Goal: Transaction & Acquisition: Download file/media

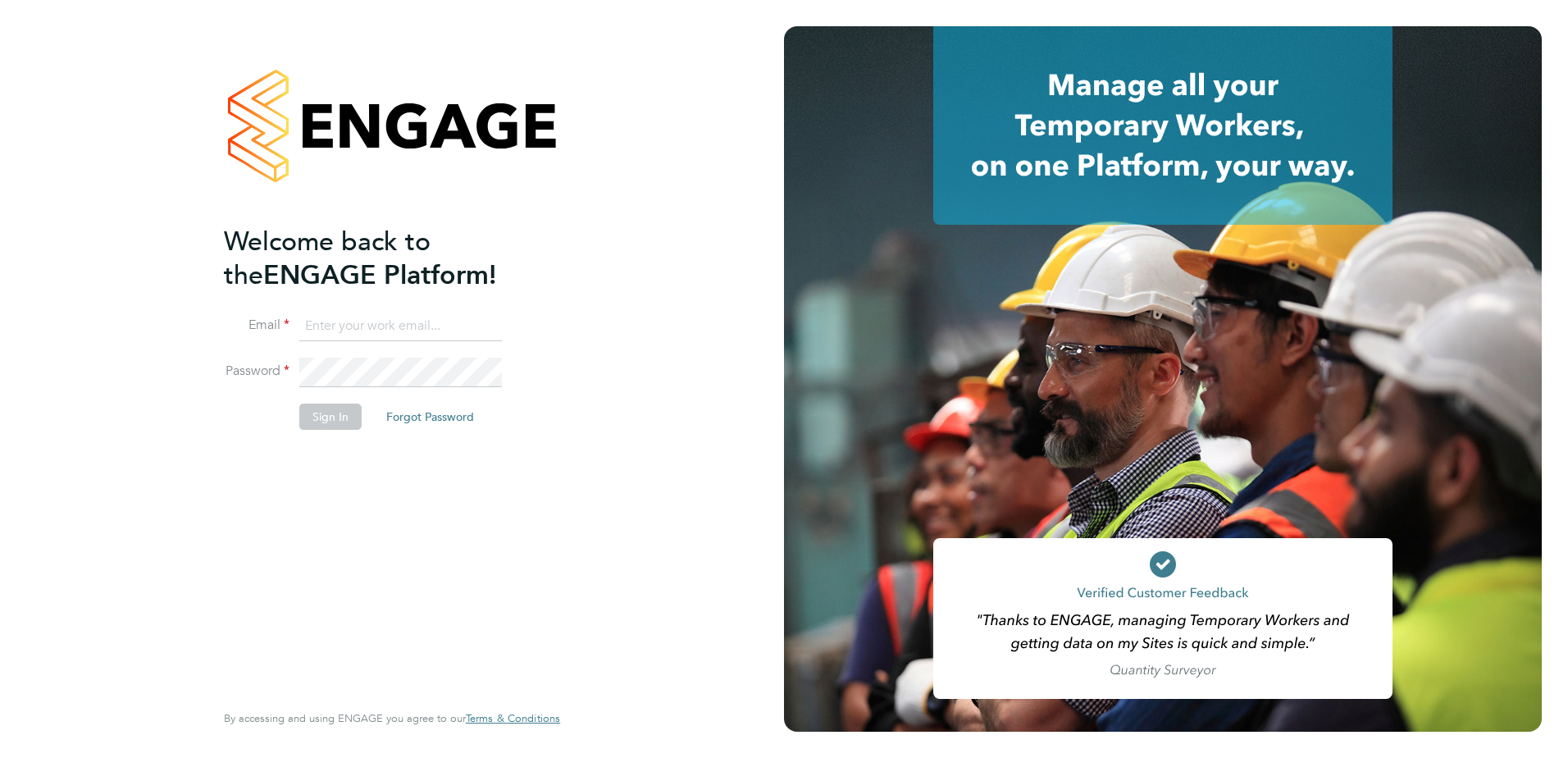
type input "[PERSON_NAME][EMAIL_ADDRESS][DOMAIN_NAME]"
click at [344, 411] on button "Sign In" at bounding box center [330, 417] width 63 height 26
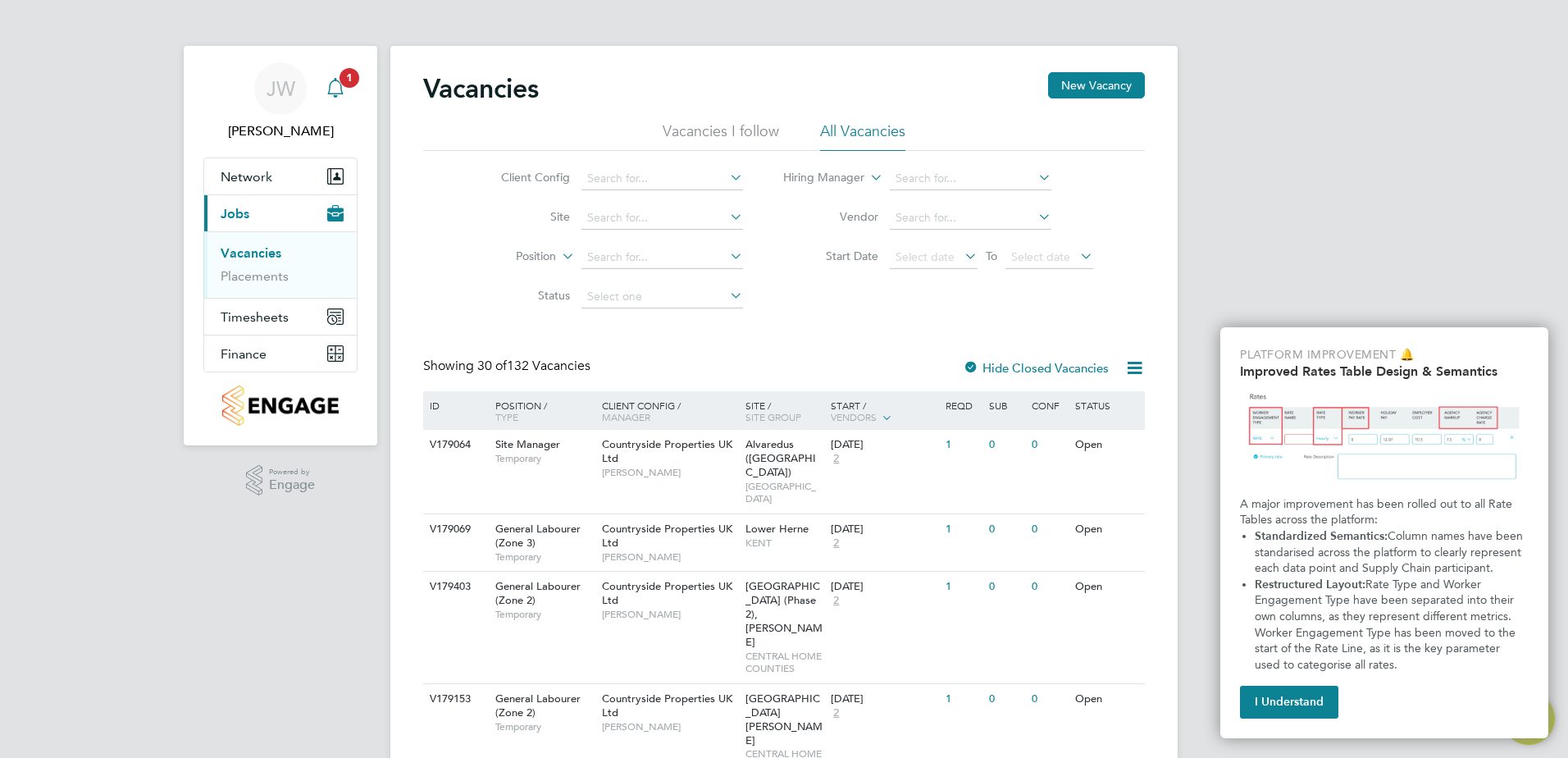
click at [327, 91] on icon "Main navigation" at bounding box center [336, 88] width 20 height 20
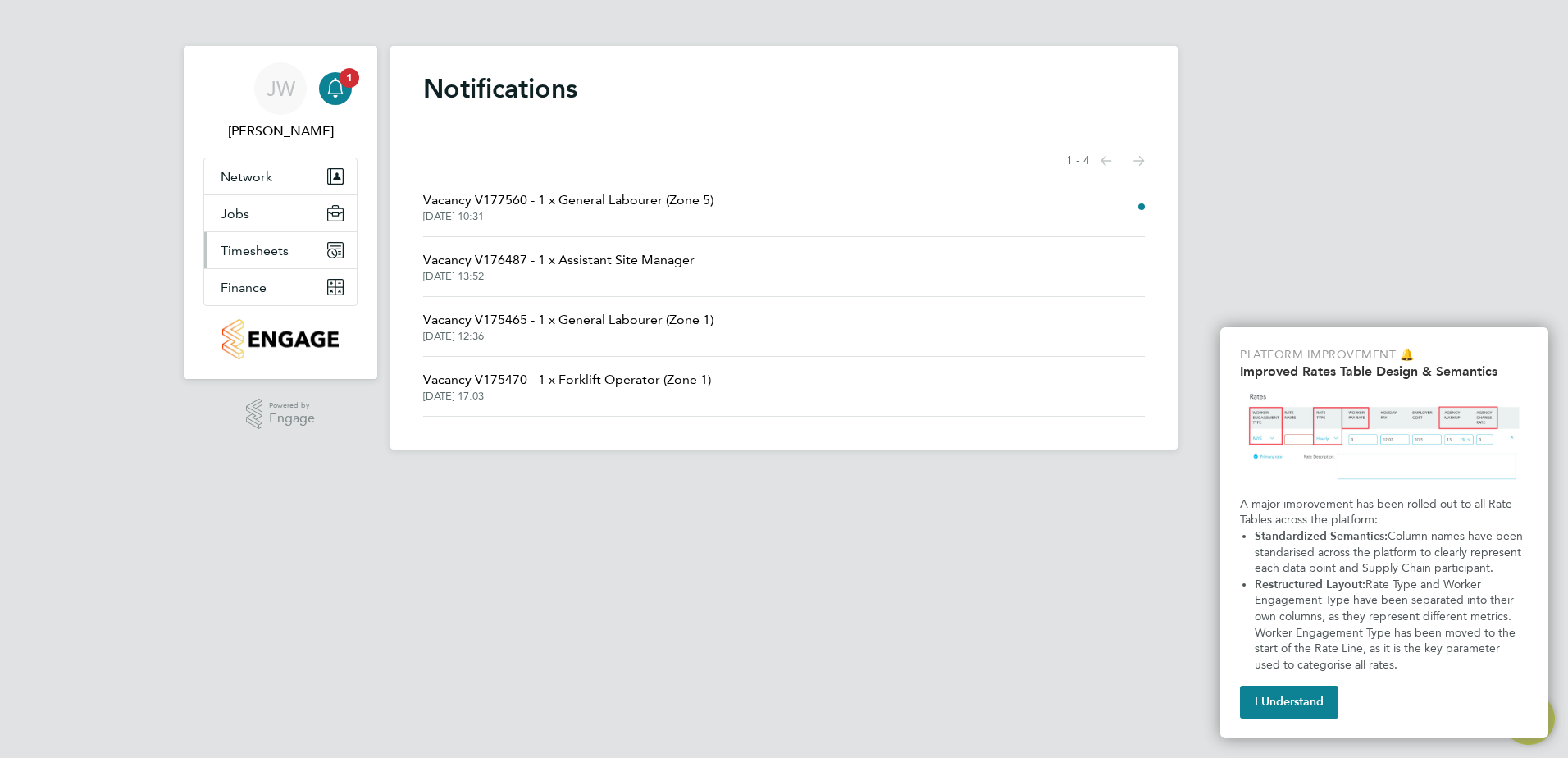
click at [264, 256] on span "Timesheets" at bounding box center [254, 250] width 68 height 15
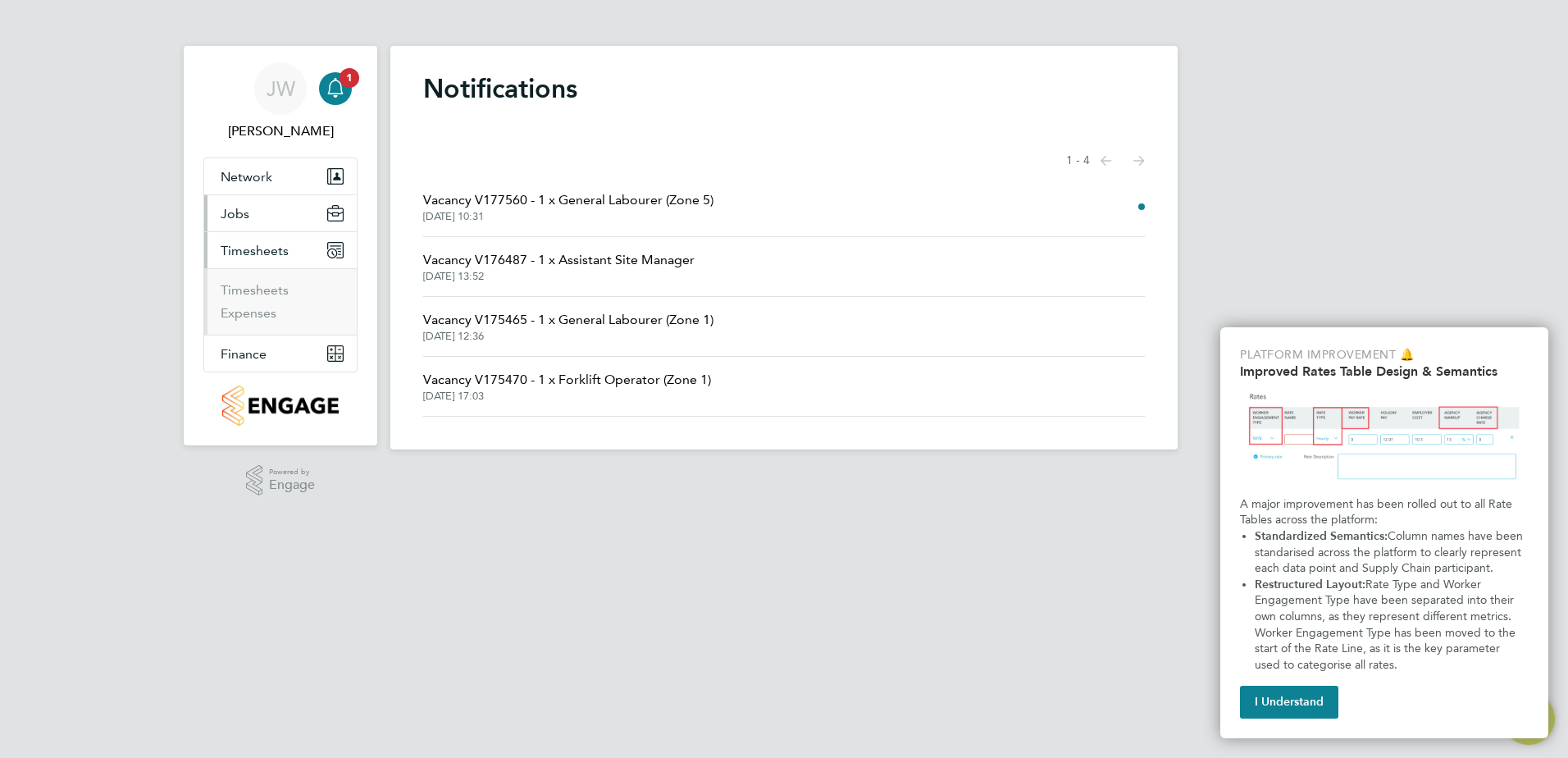
click at [250, 219] on button "Jobs" at bounding box center [280, 213] width 152 height 36
click at [264, 349] on span "Finance" at bounding box center [243, 354] width 46 height 15
click at [242, 327] on link "Invoices & Credit Notes" at bounding box center [271, 335] width 102 height 32
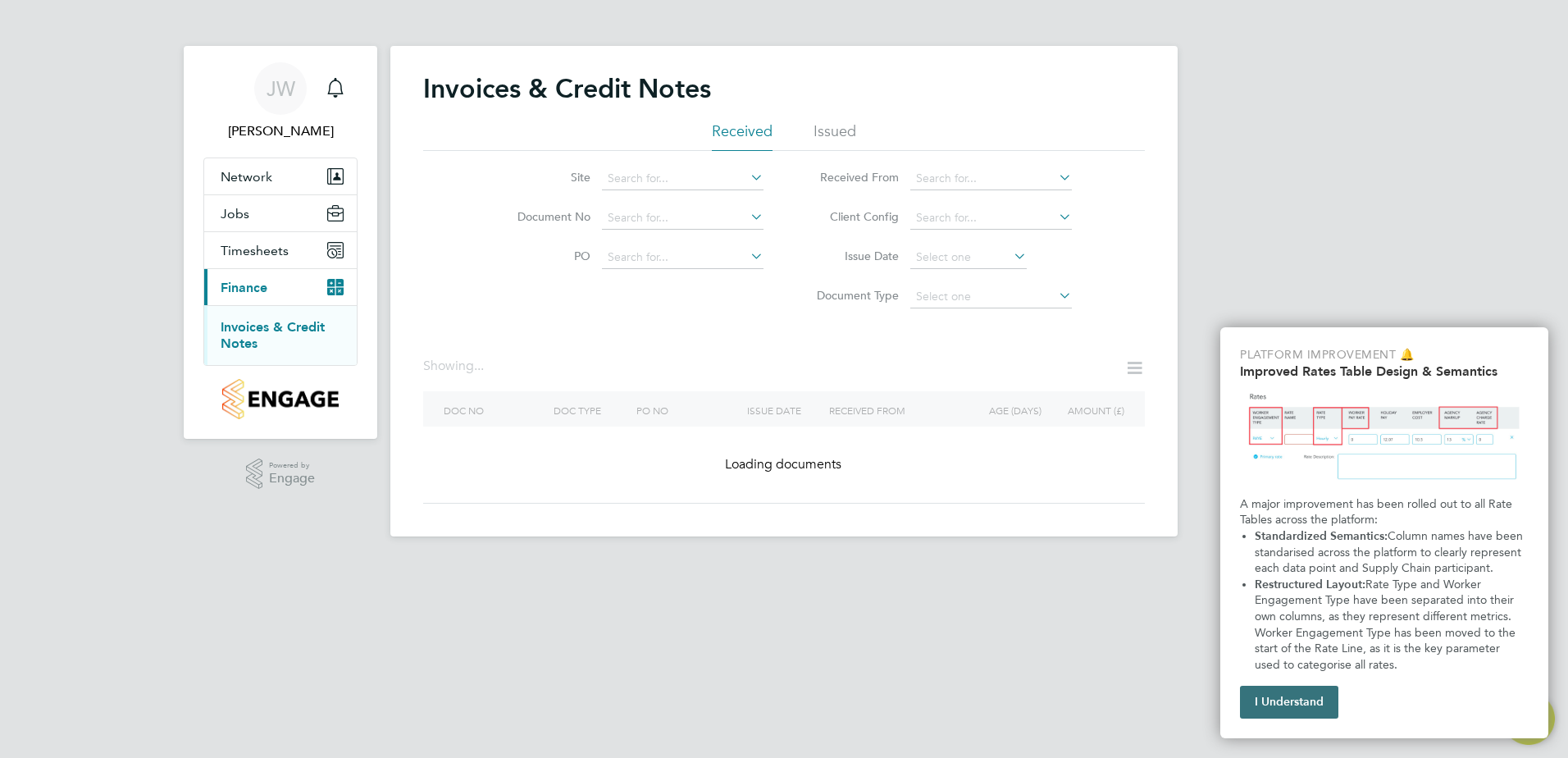
click at [1314, 696] on button "I Understand" at bounding box center [1290, 702] width 99 height 33
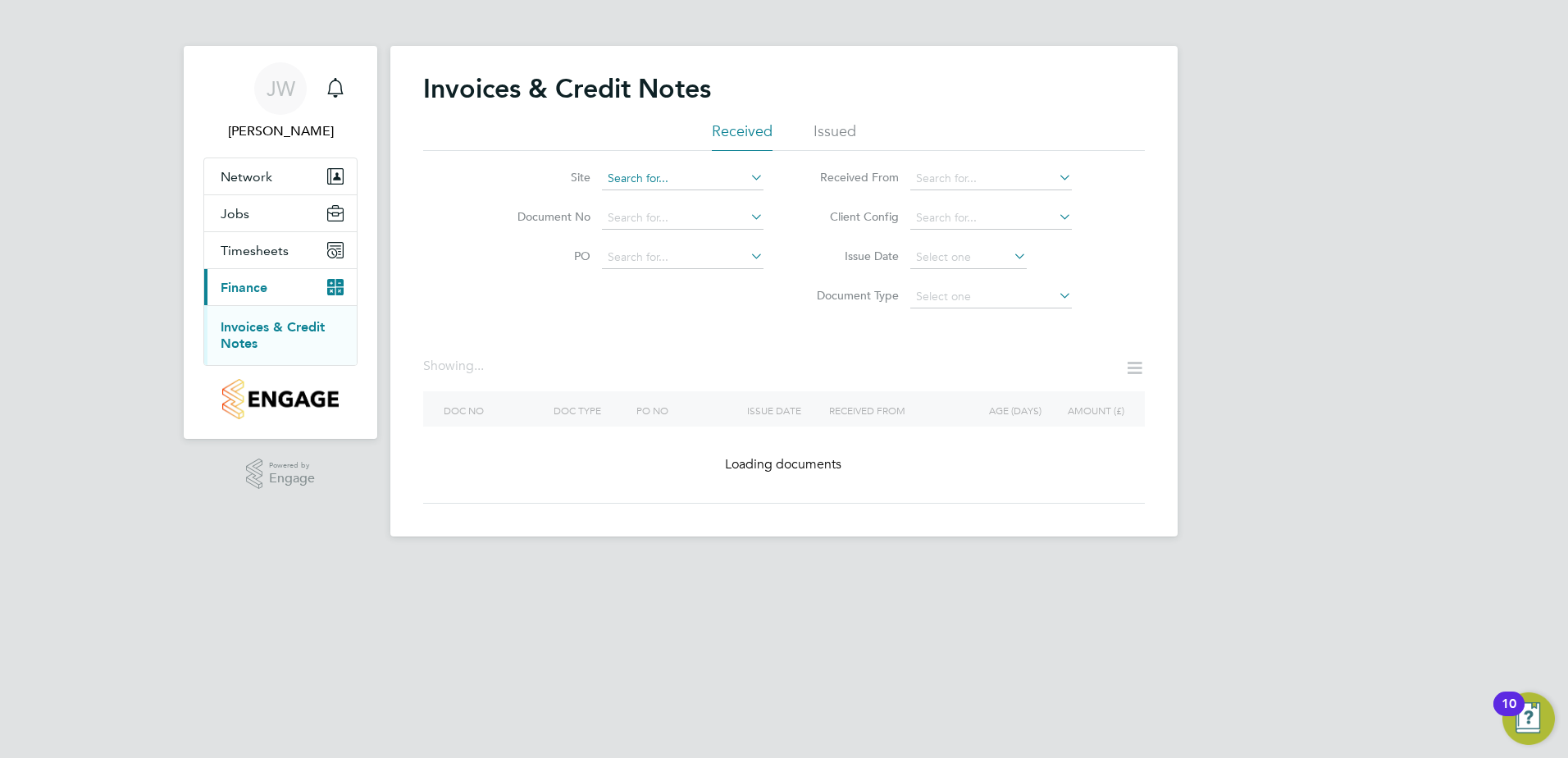
click at [688, 182] on input at bounding box center [682, 179] width 161 height 23
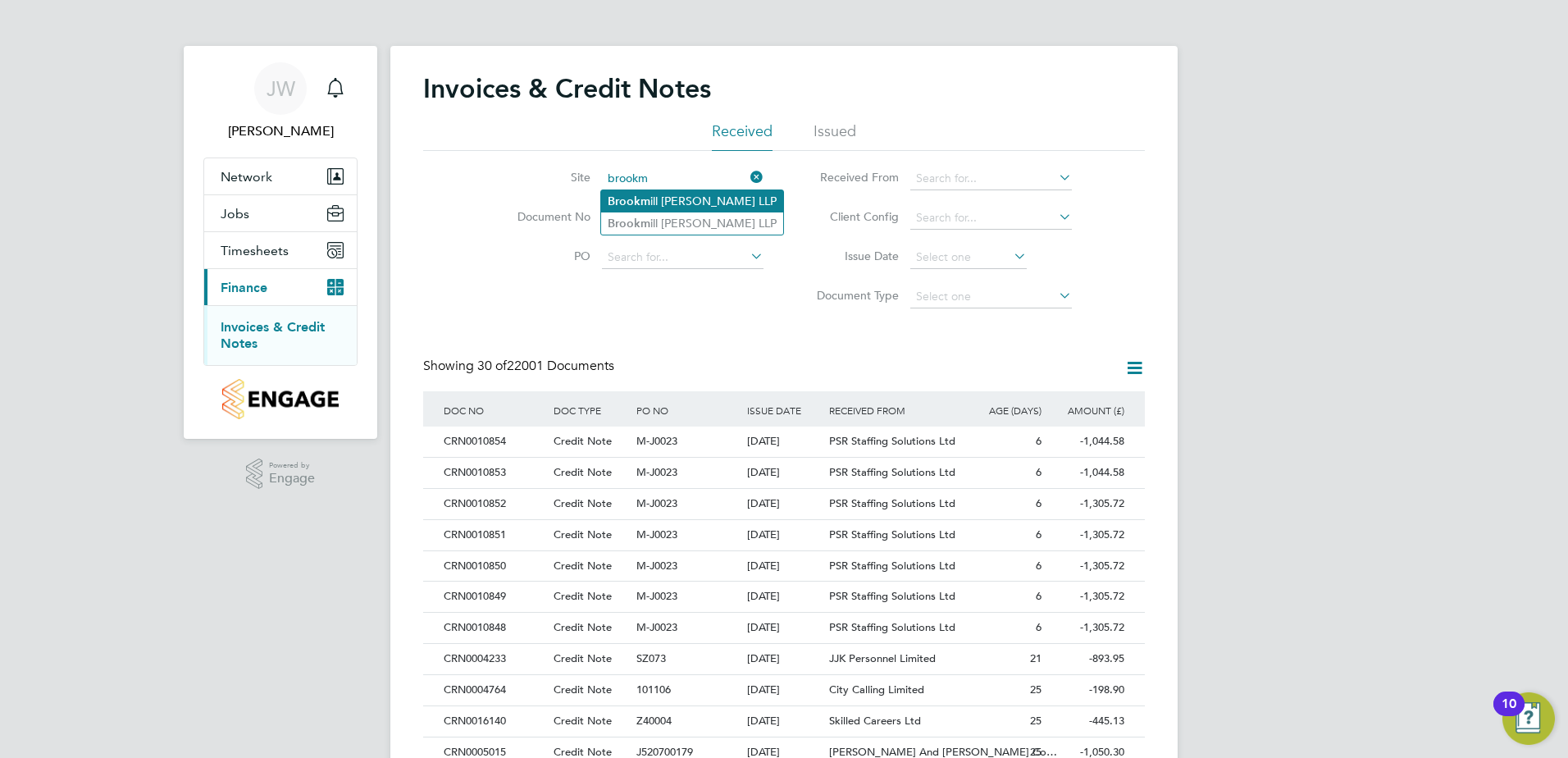
click at [690, 193] on li "Brookm ill [PERSON_NAME] LLP" at bounding box center [691, 201] width 182 height 22
type input "[GEOGRAPHIC_DATA][PERSON_NAME] LLP"
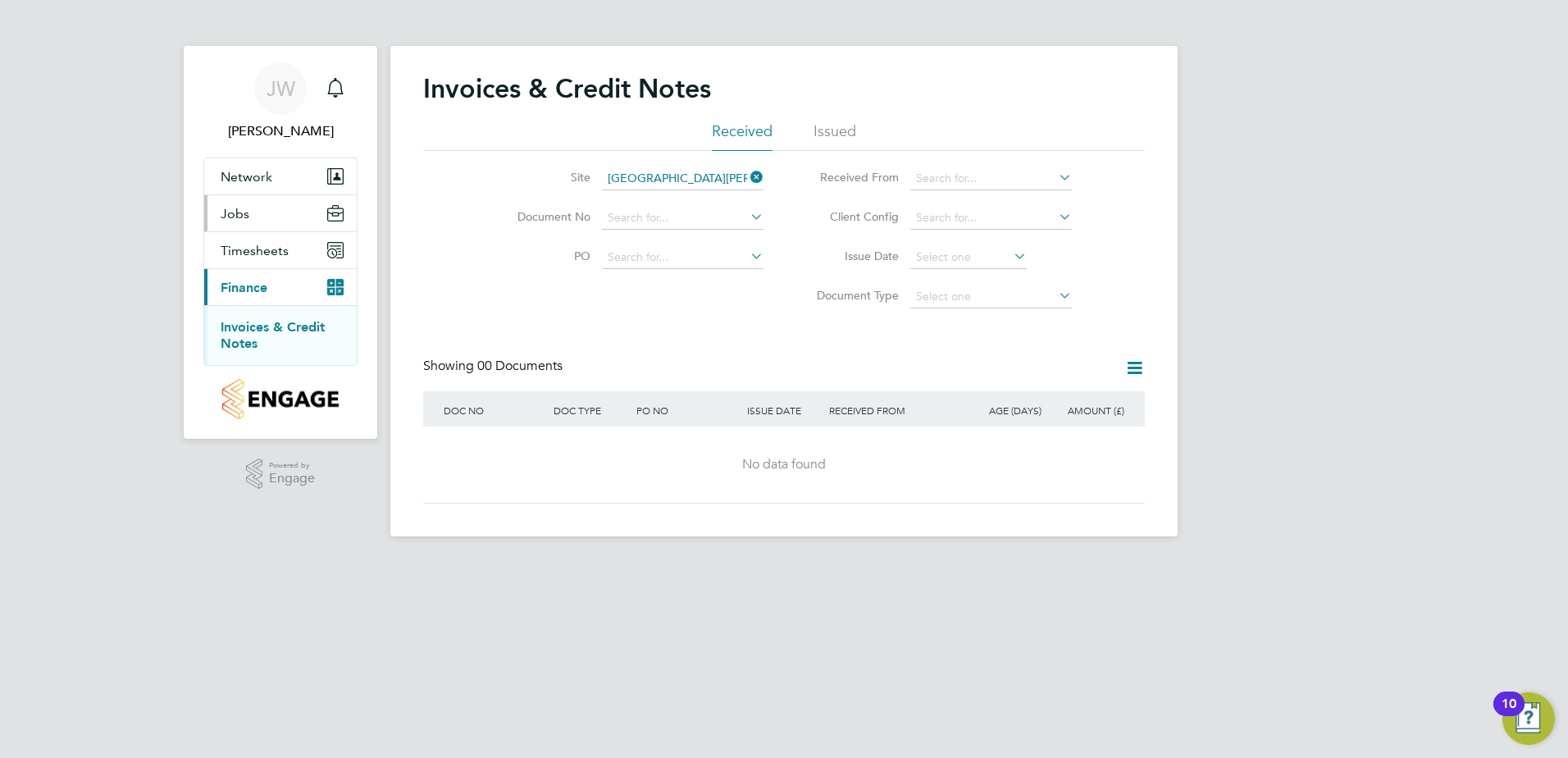
click at [236, 220] on span "Jobs" at bounding box center [235, 213] width 29 height 15
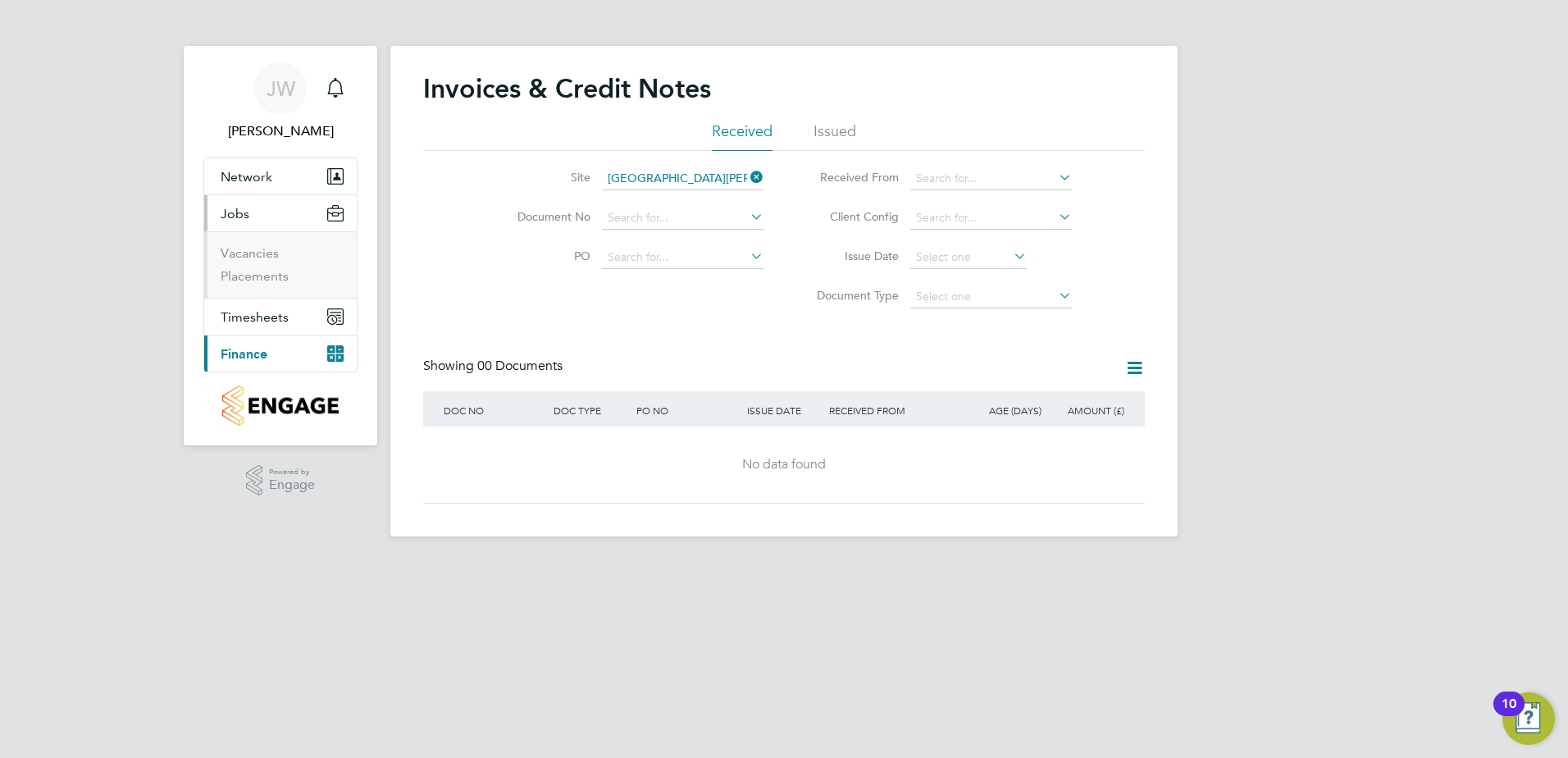
click at [236, 220] on span "Jobs" at bounding box center [235, 213] width 29 height 15
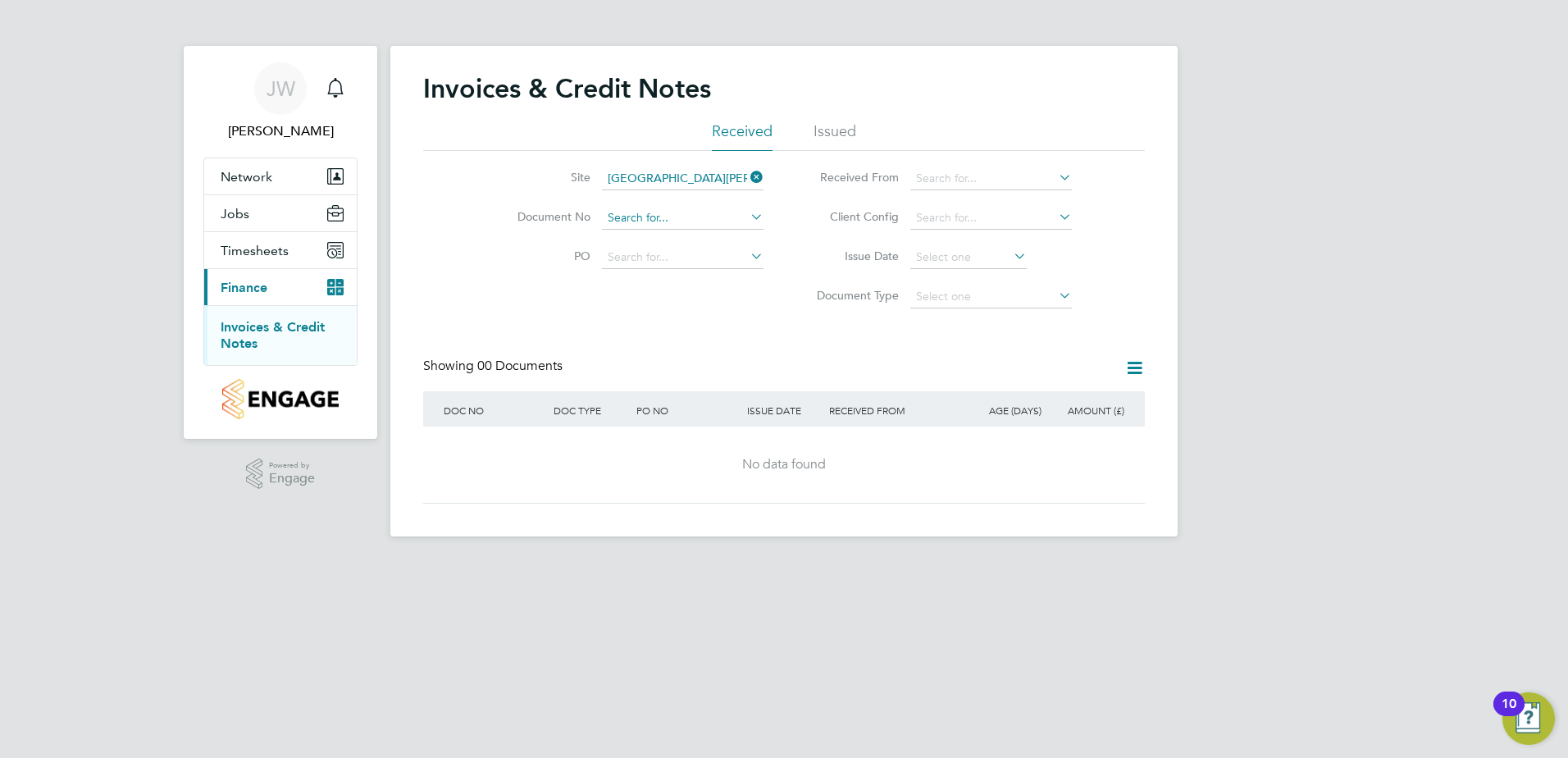
click at [655, 229] on div "Invoices & Credit Notes Received Issued Site [GEOGRAPHIC_DATA][PERSON_NAME] LLP…" at bounding box center [784, 291] width 787 height 491
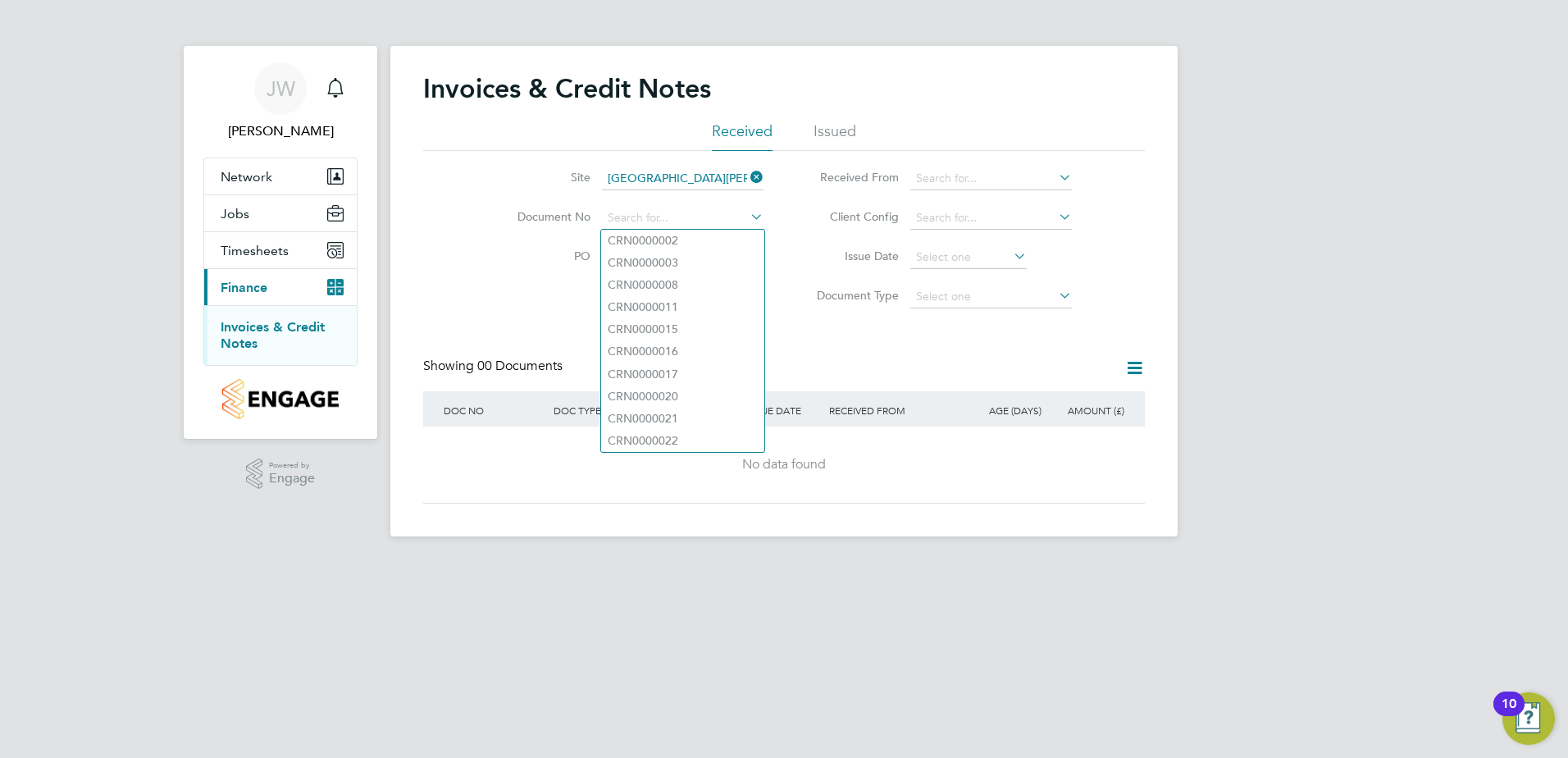
click at [486, 270] on li "PO" at bounding box center [630, 258] width 308 height 39
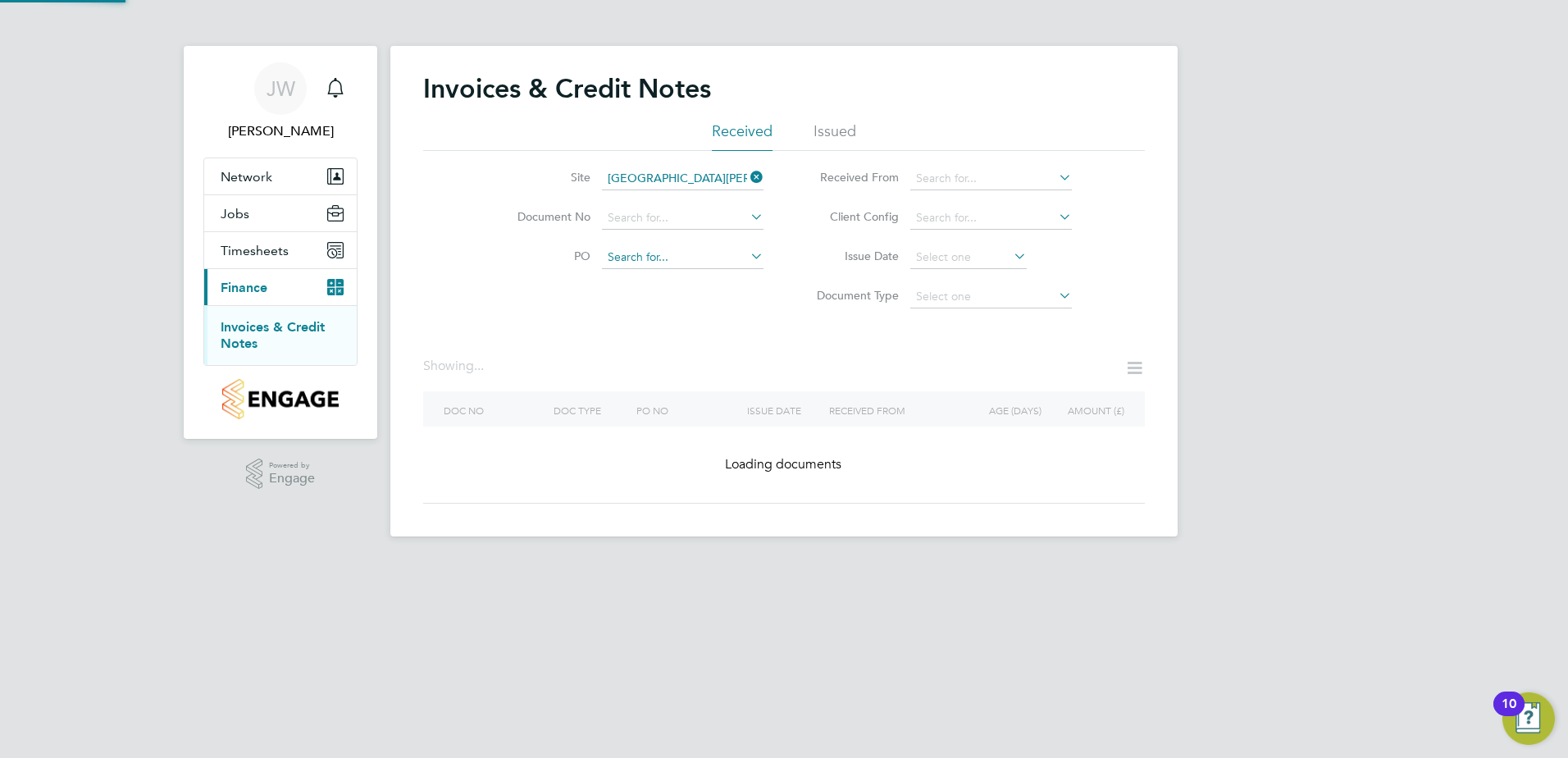
click at [613, 253] on input at bounding box center [682, 258] width 161 height 23
click at [951, 181] on input at bounding box center [991, 179] width 161 height 23
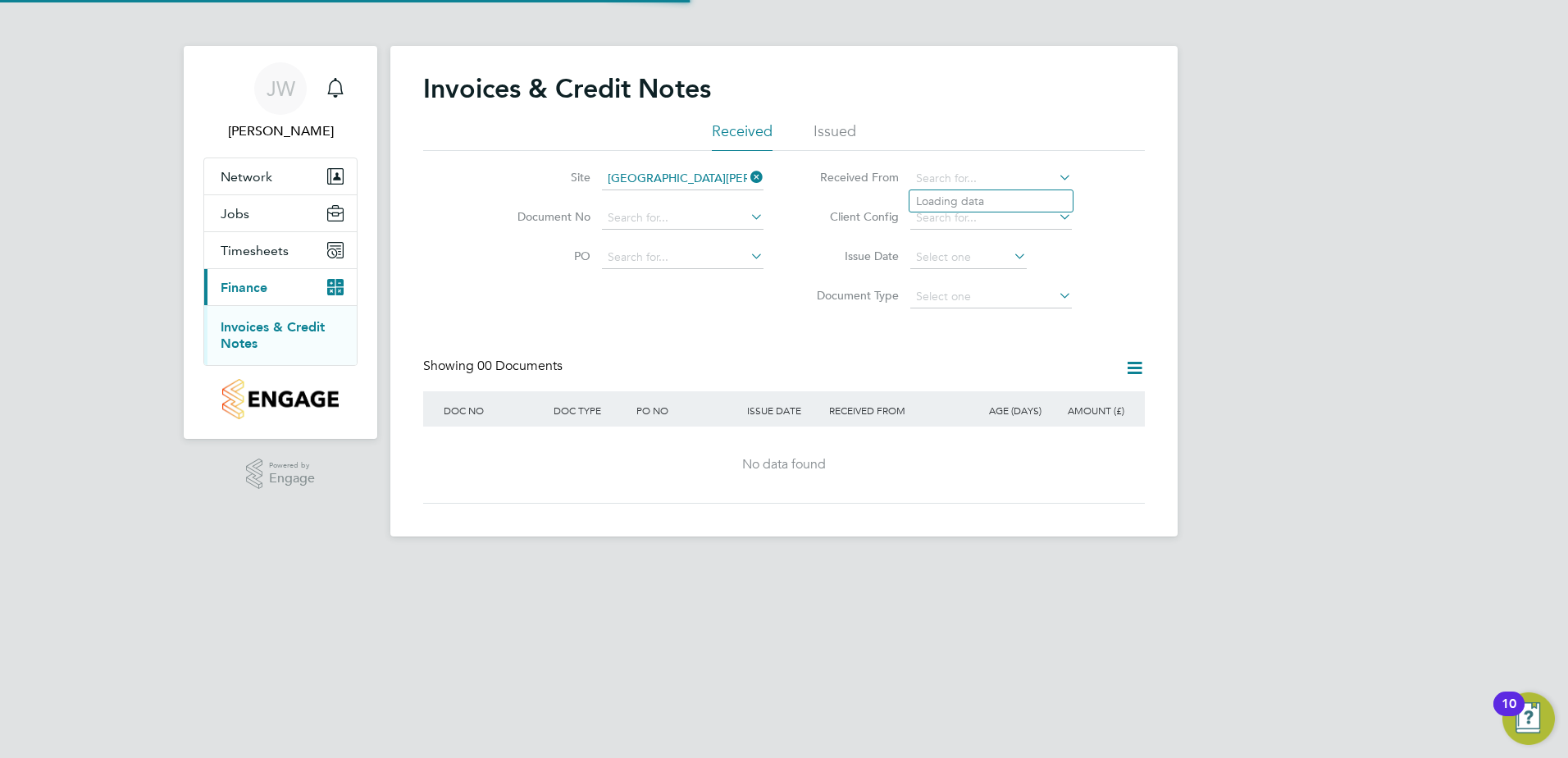
click at [1150, 180] on div "Invoices & Credit Notes Received Issued Site [GEOGRAPHIC_DATA][PERSON_NAME] LLP…" at bounding box center [784, 291] width 787 height 491
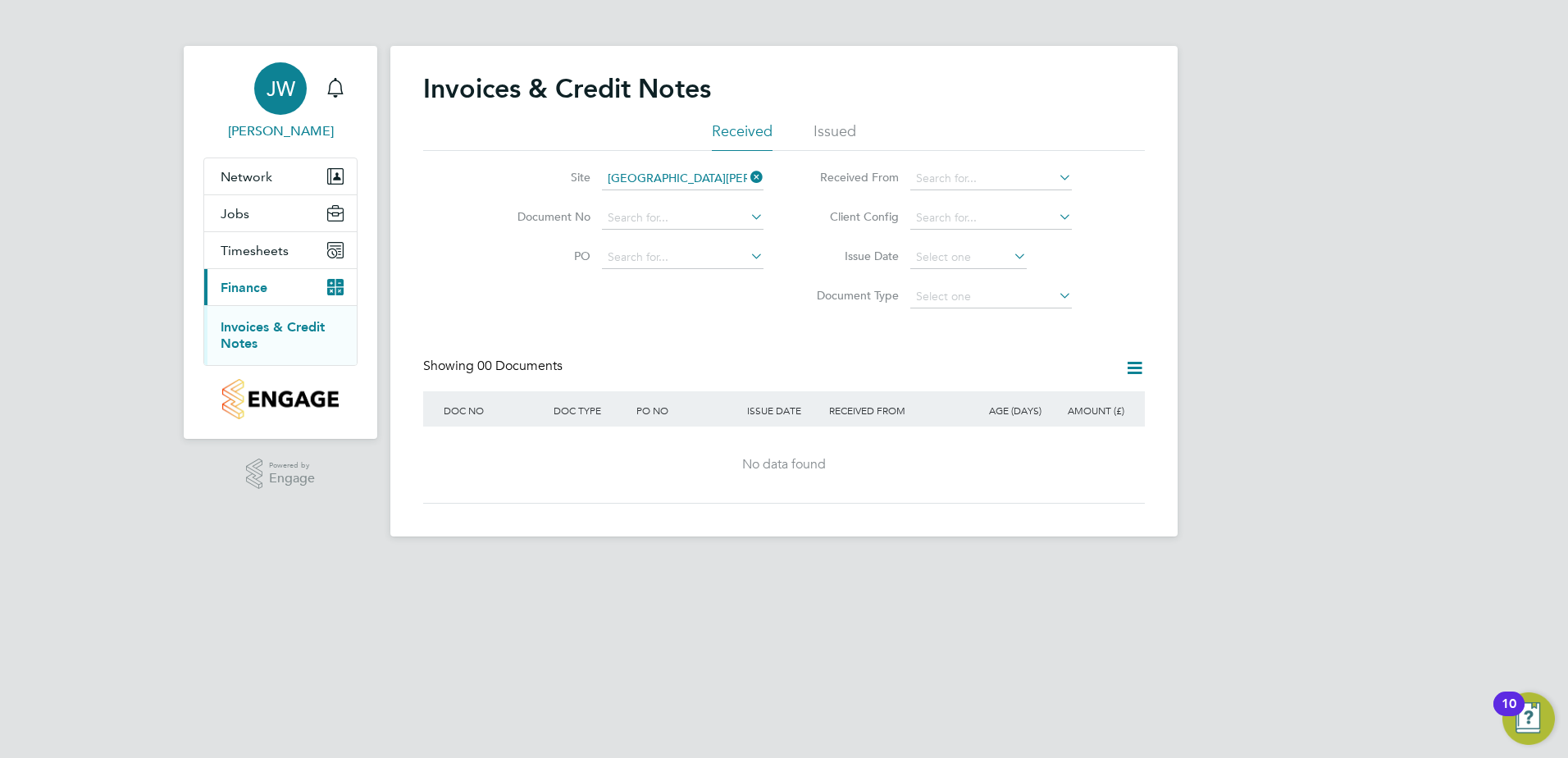
click at [291, 91] on span "JW" at bounding box center [281, 89] width 29 height 22
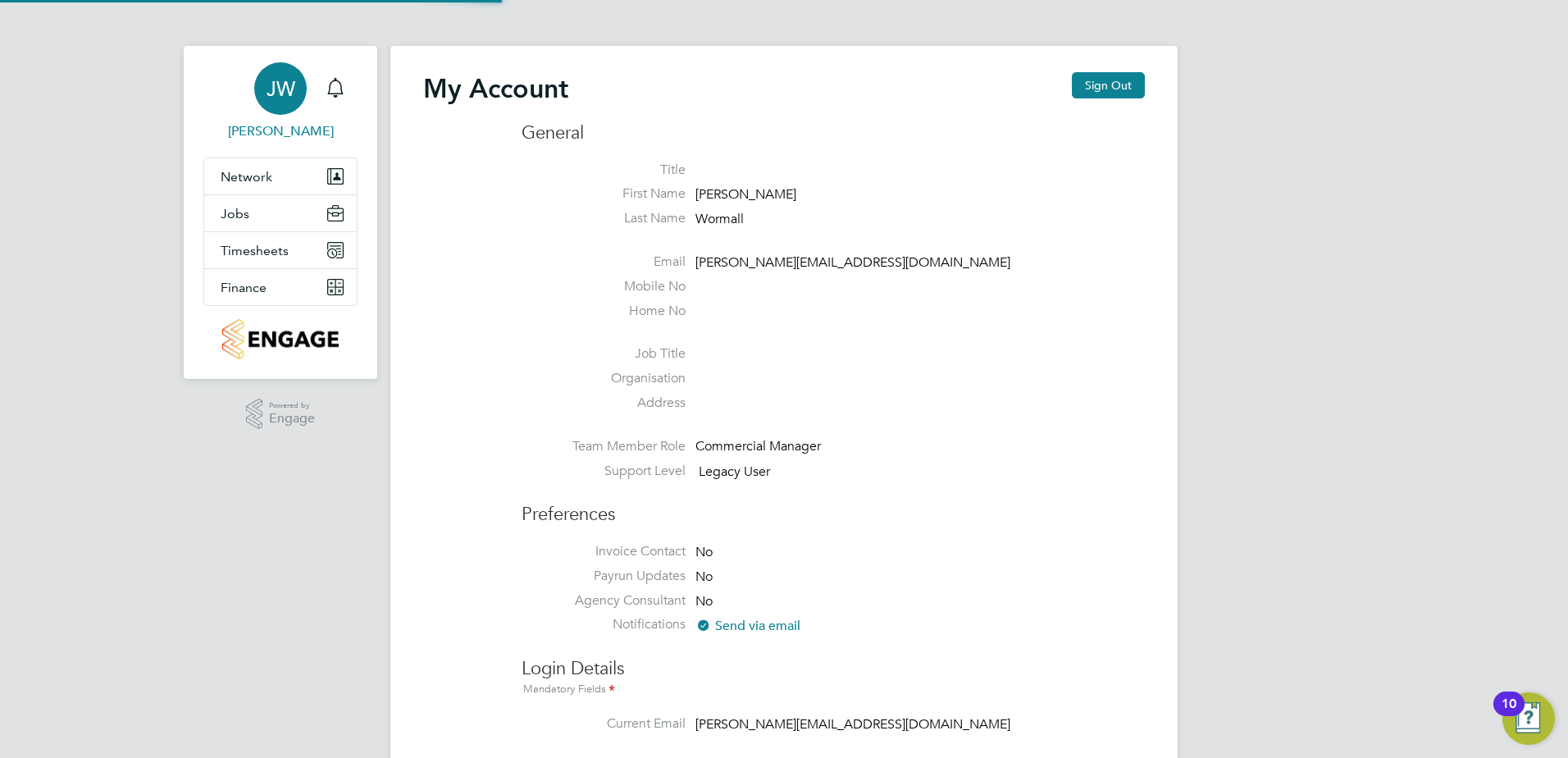
type input "[PERSON_NAME][EMAIL_ADDRESS][DOMAIN_NAME]"
click at [253, 280] on span "Finance" at bounding box center [243, 287] width 46 height 15
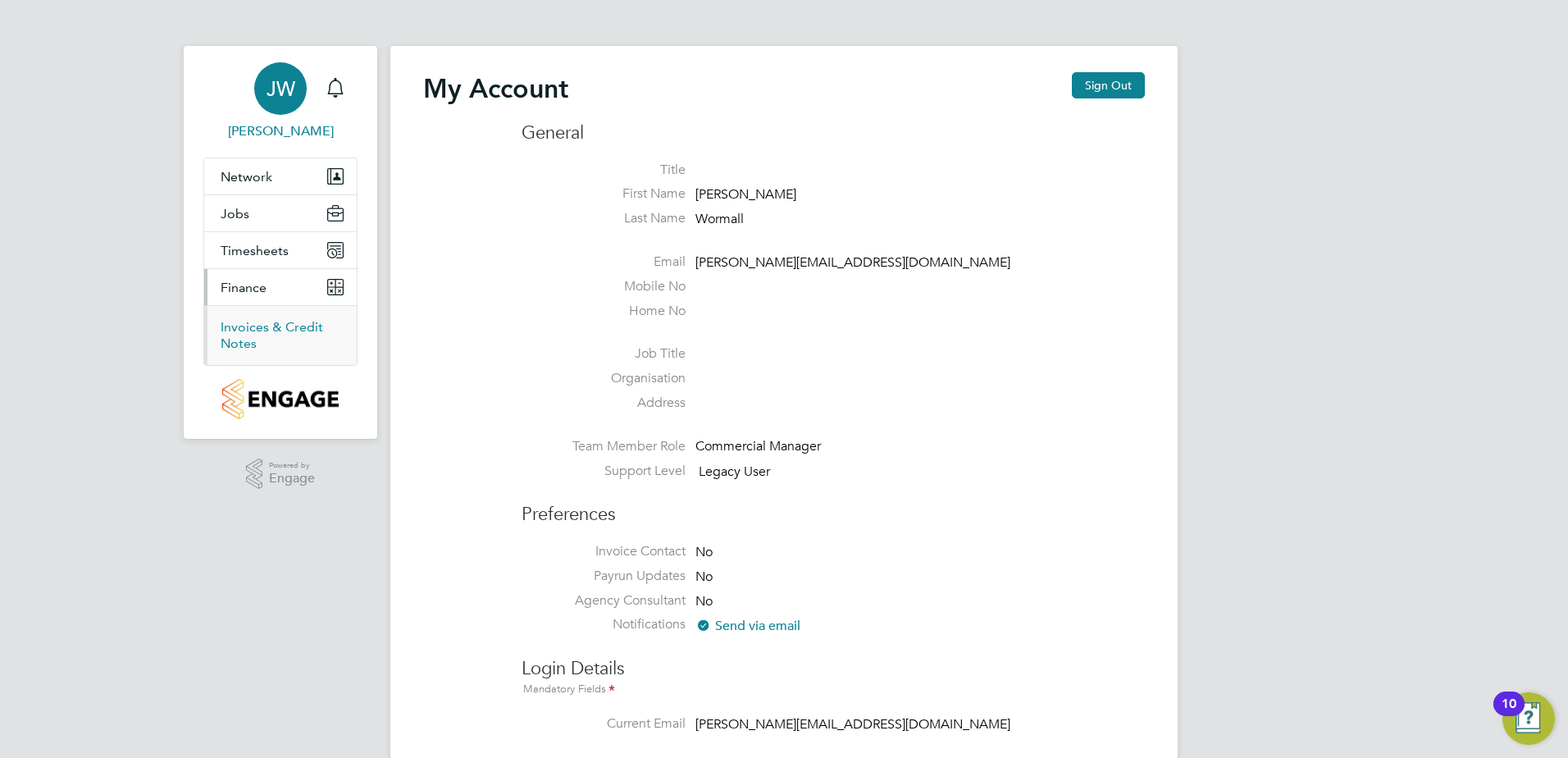
click at [256, 332] on link "Invoices & Credit Notes" at bounding box center [271, 335] width 102 height 32
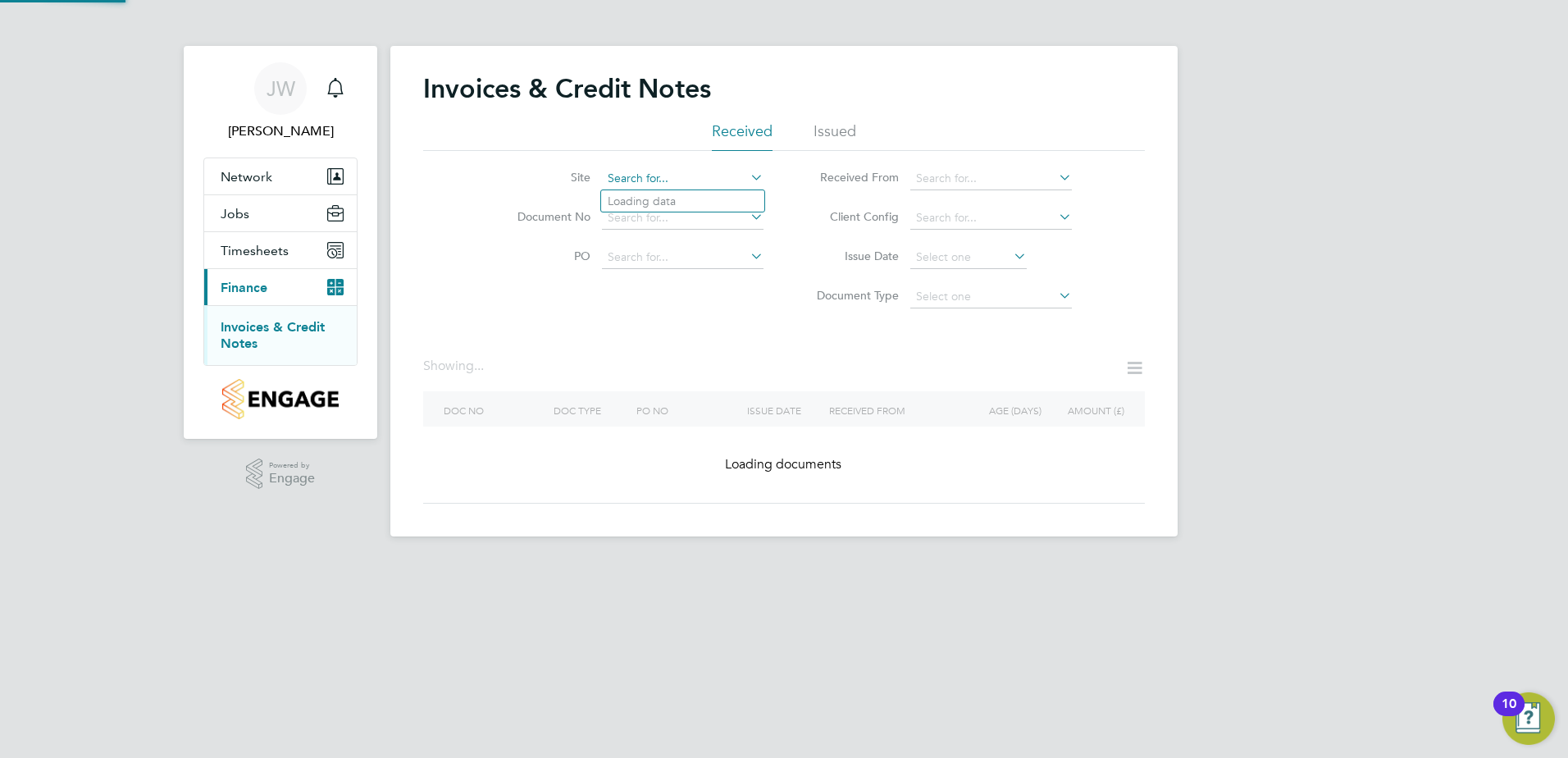
click at [700, 183] on input at bounding box center [682, 179] width 161 height 23
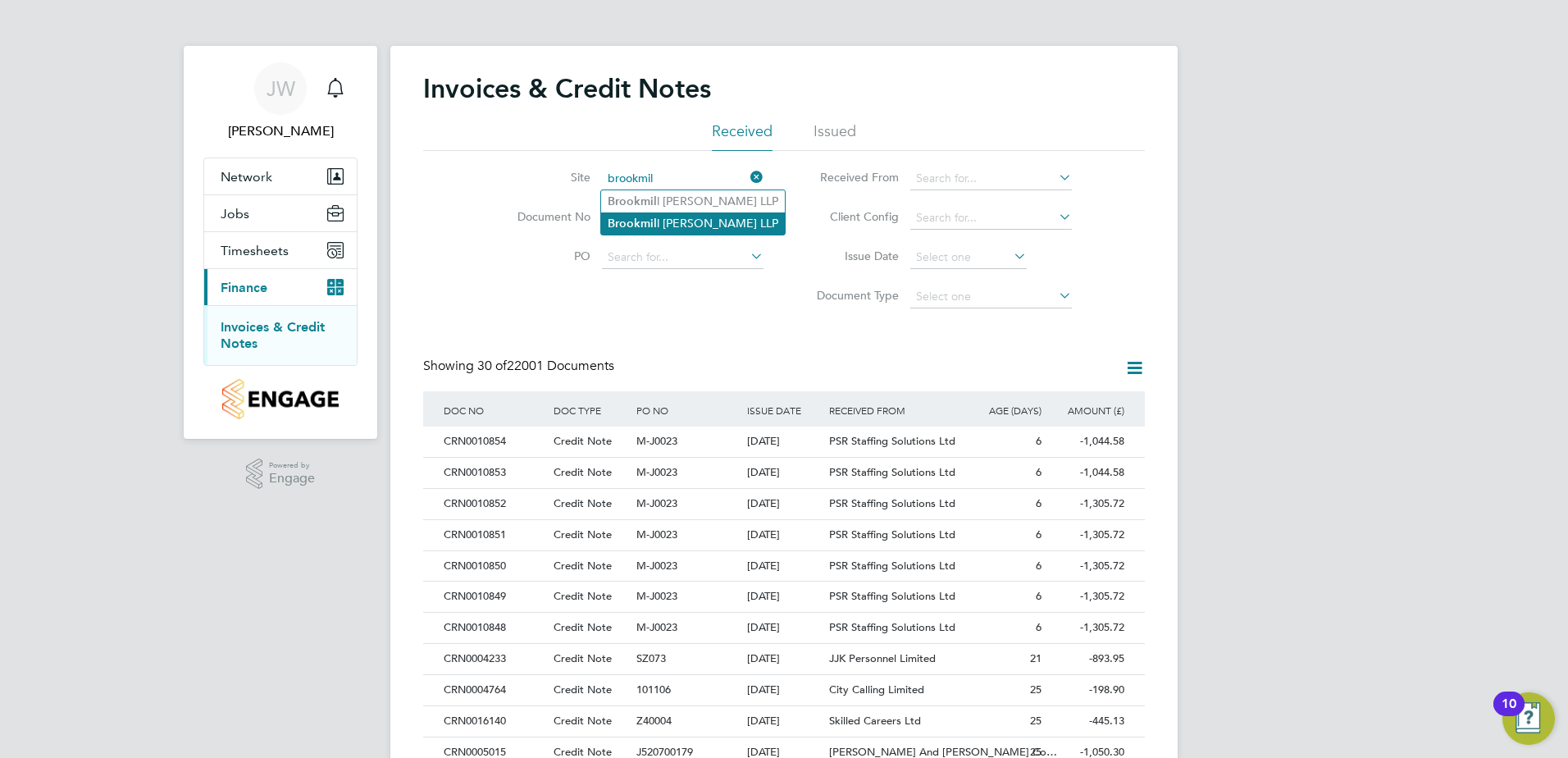
click at [703, 223] on li "Brookmil l [PERSON_NAME] LLP" at bounding box center [692, 223] width 184 height 22
type input "[GEOGRAPHIC_DATA][PERSON_NAME] LLP"
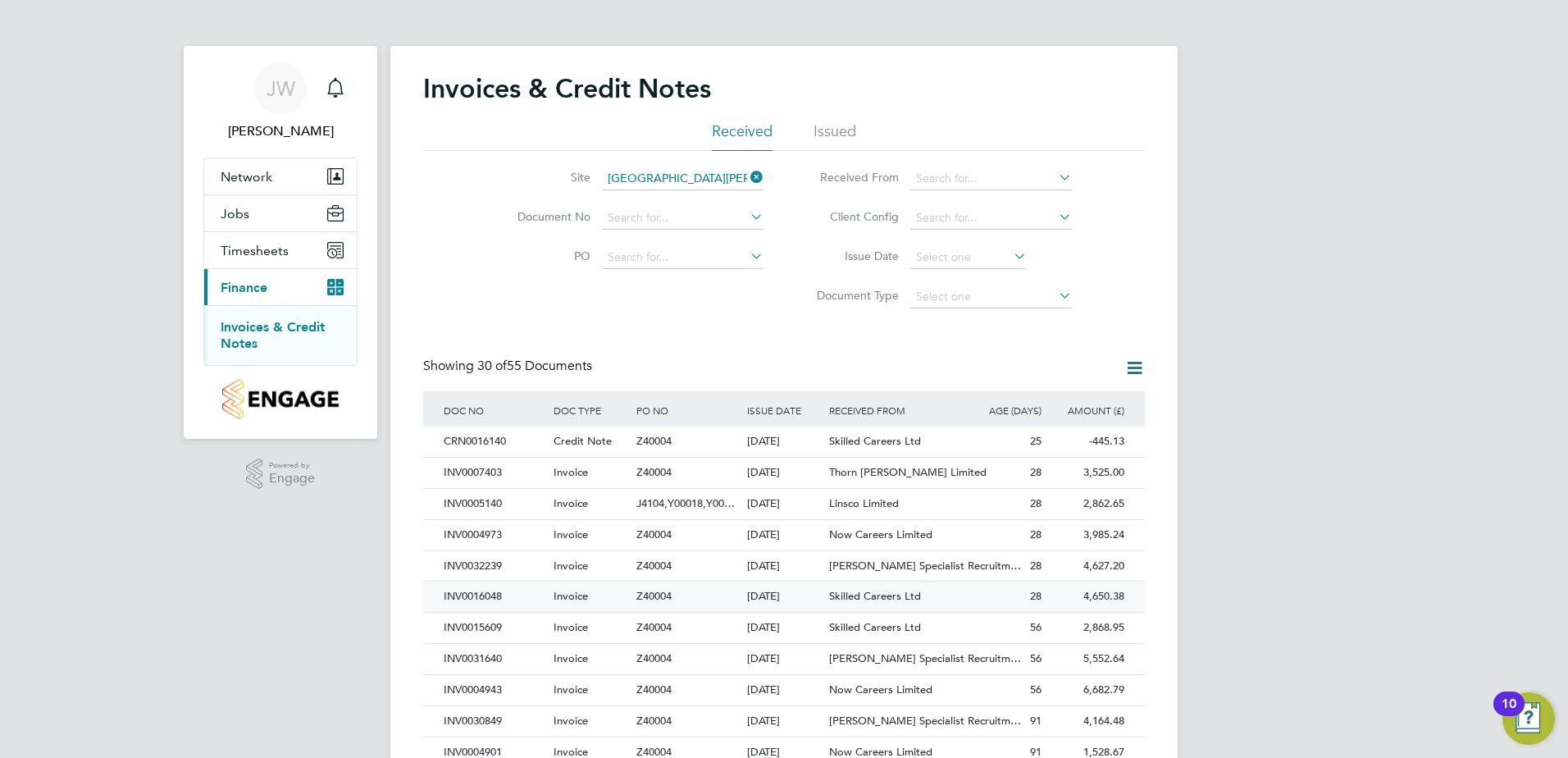
click at [862, 596] on span "Skilled Careers Ltd" at bounding box center [875, 597] width 92 height 14
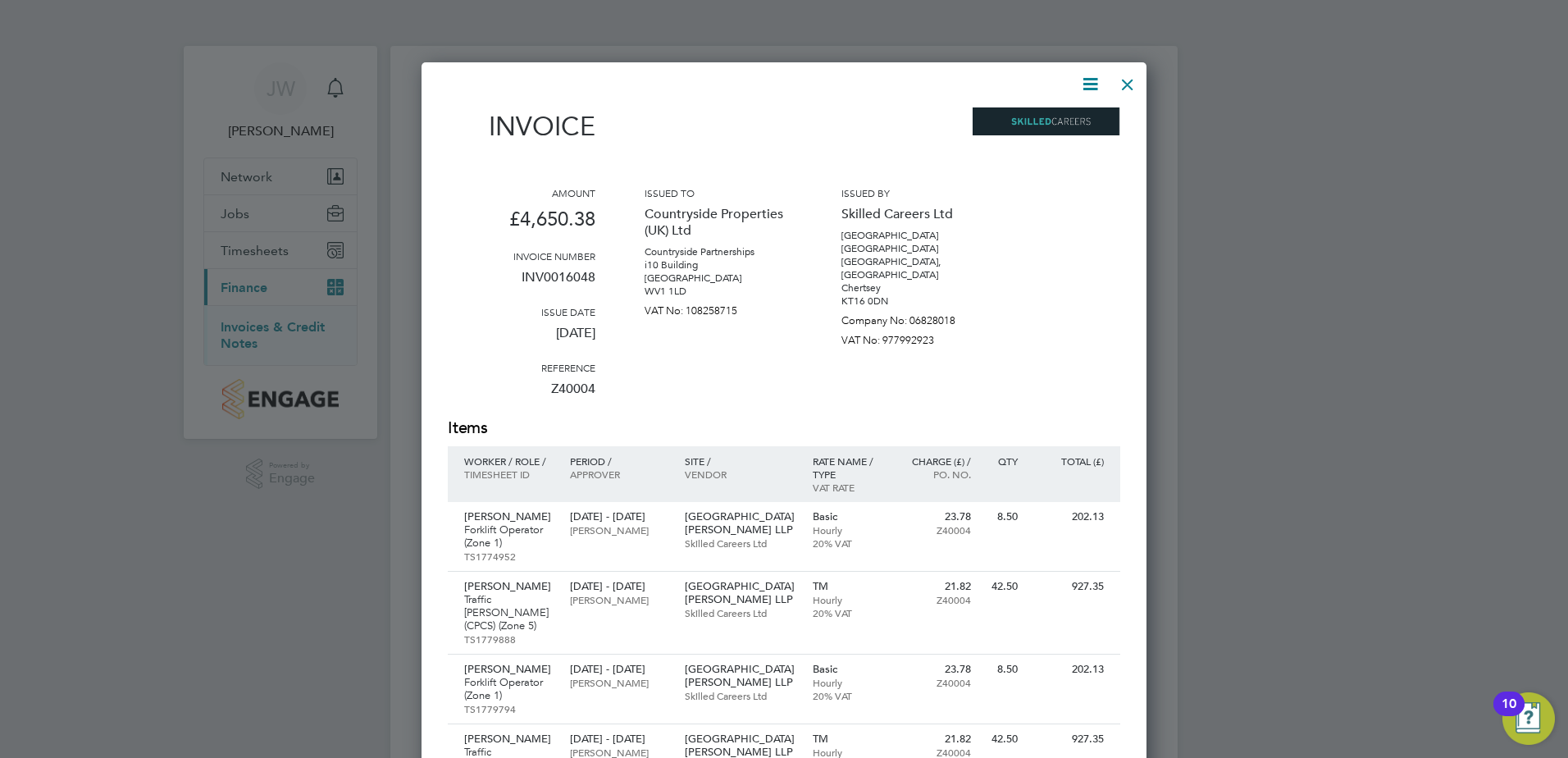
click at [1124, 83] on div at bounding box center [1127, 80] width 30 height 30
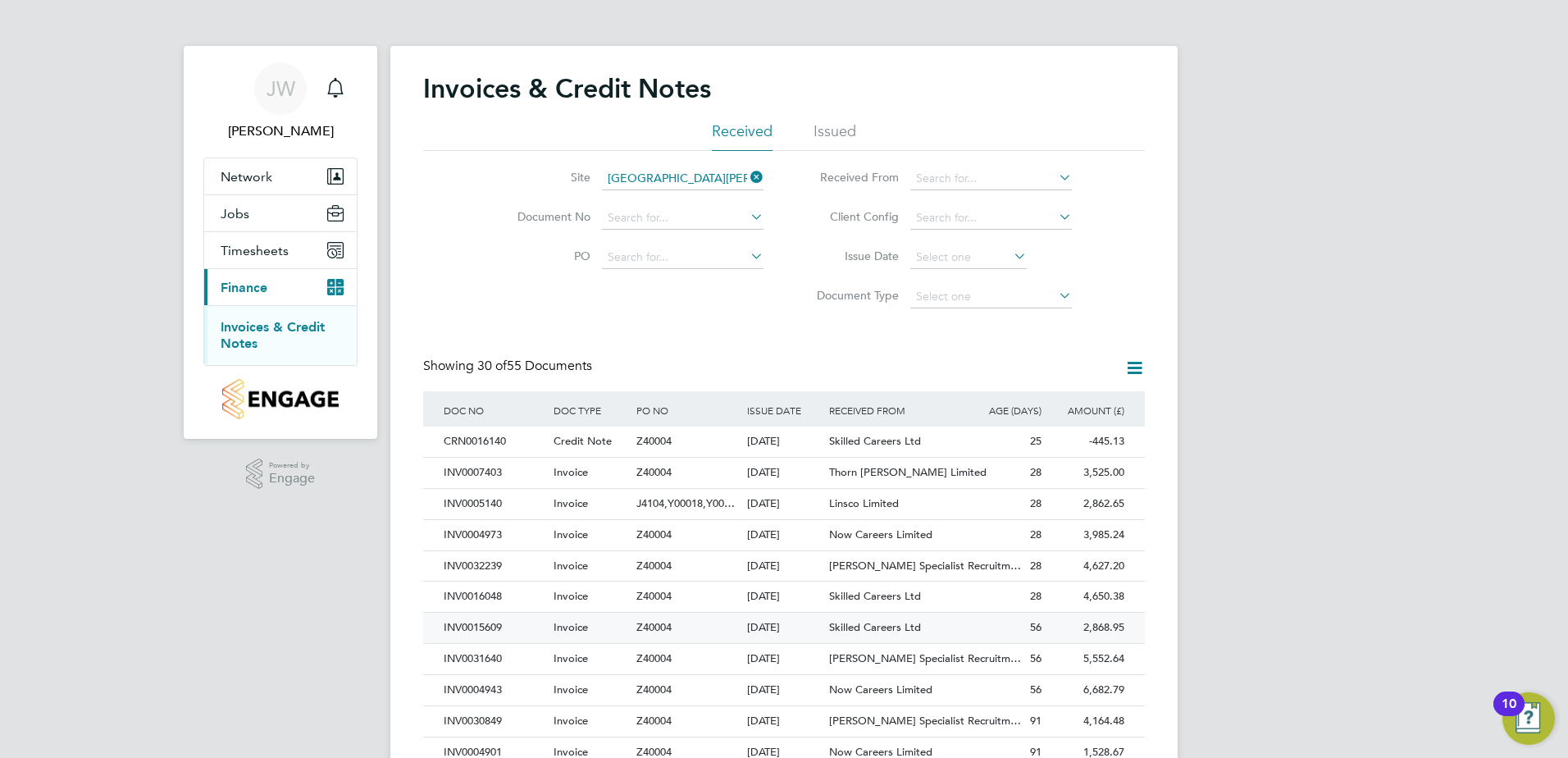
click at [776, 636] on div "[DATE]" at bounding box center [784, 628] width 83 height 30
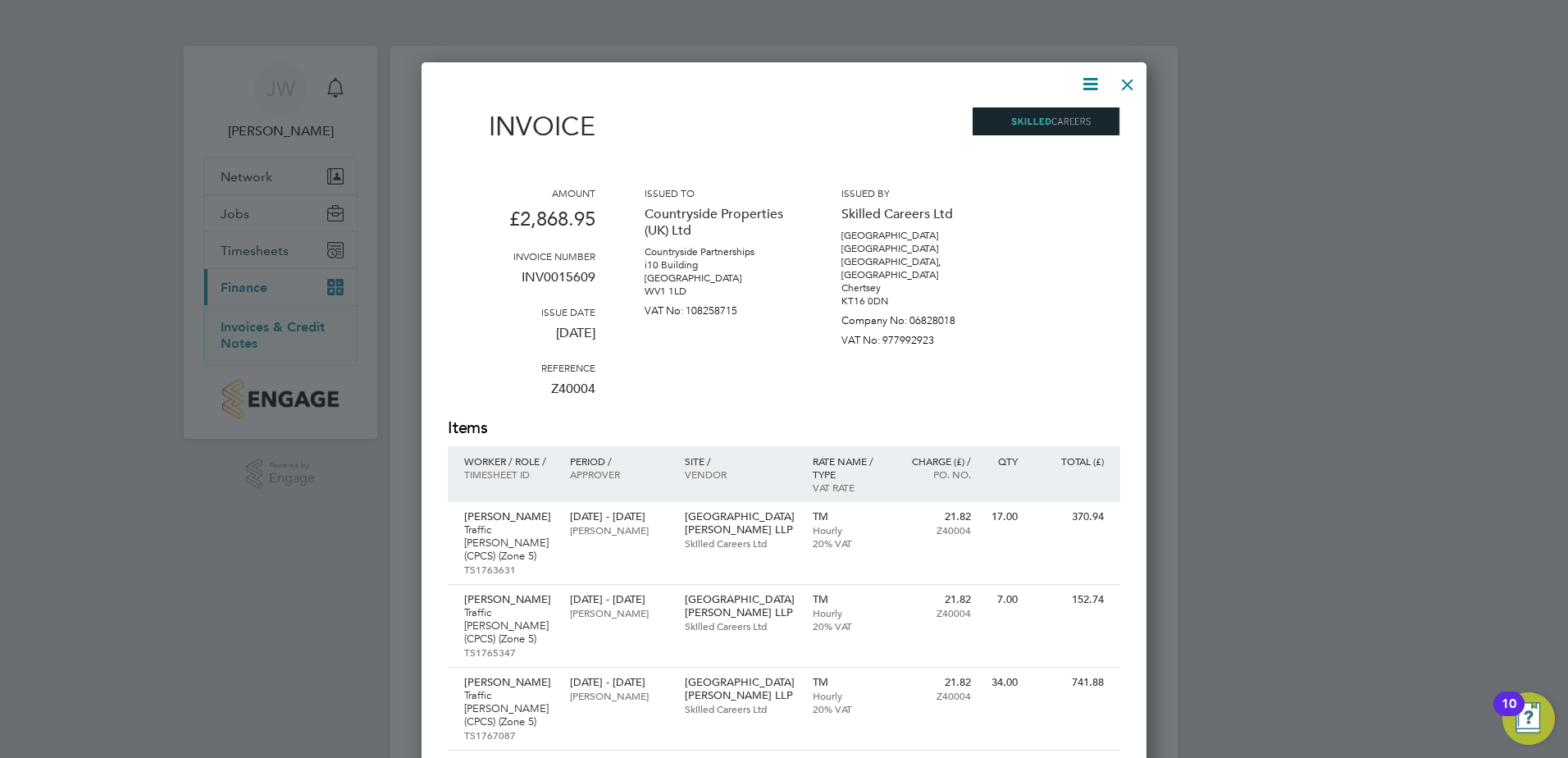
click at [1118, 87] on div at bounding box center [1127, 80] width 30 height 30
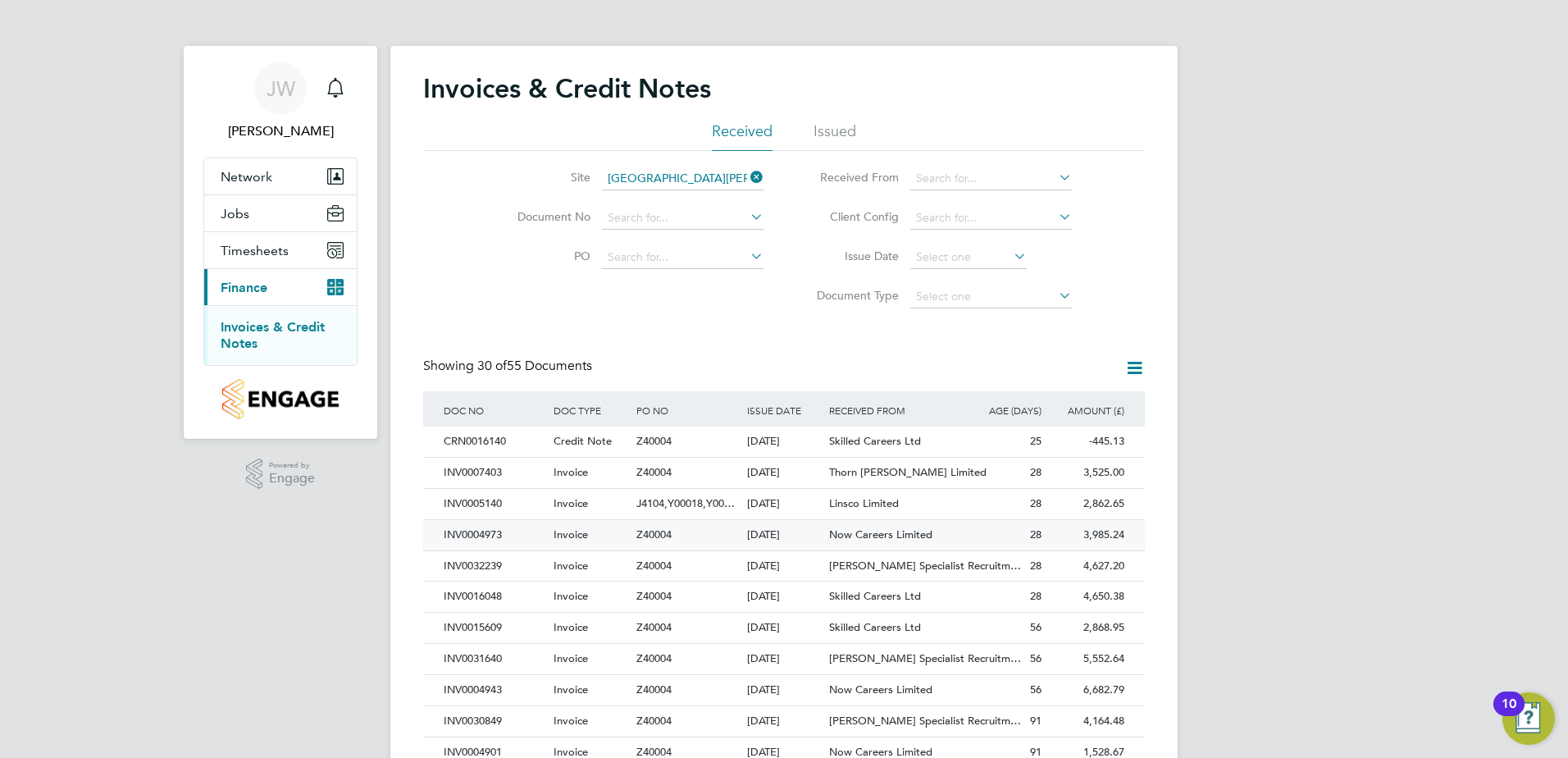
click at [781, 530] on div "[DATE]" at bounding box center [784, 536] width 83 height 30
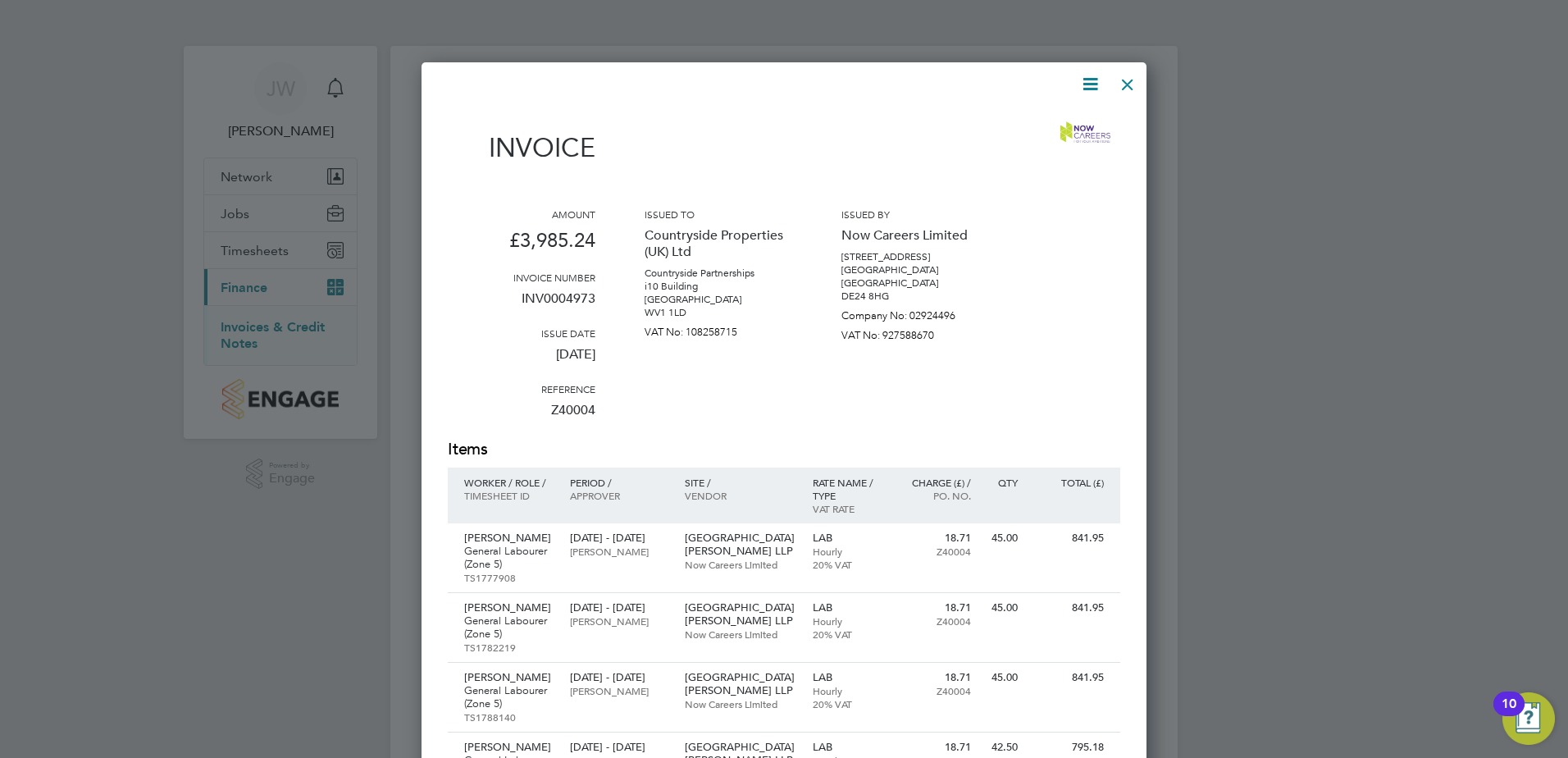
click at [1129, 89] on div at bounding box center [1127, 80] width 30 height 30
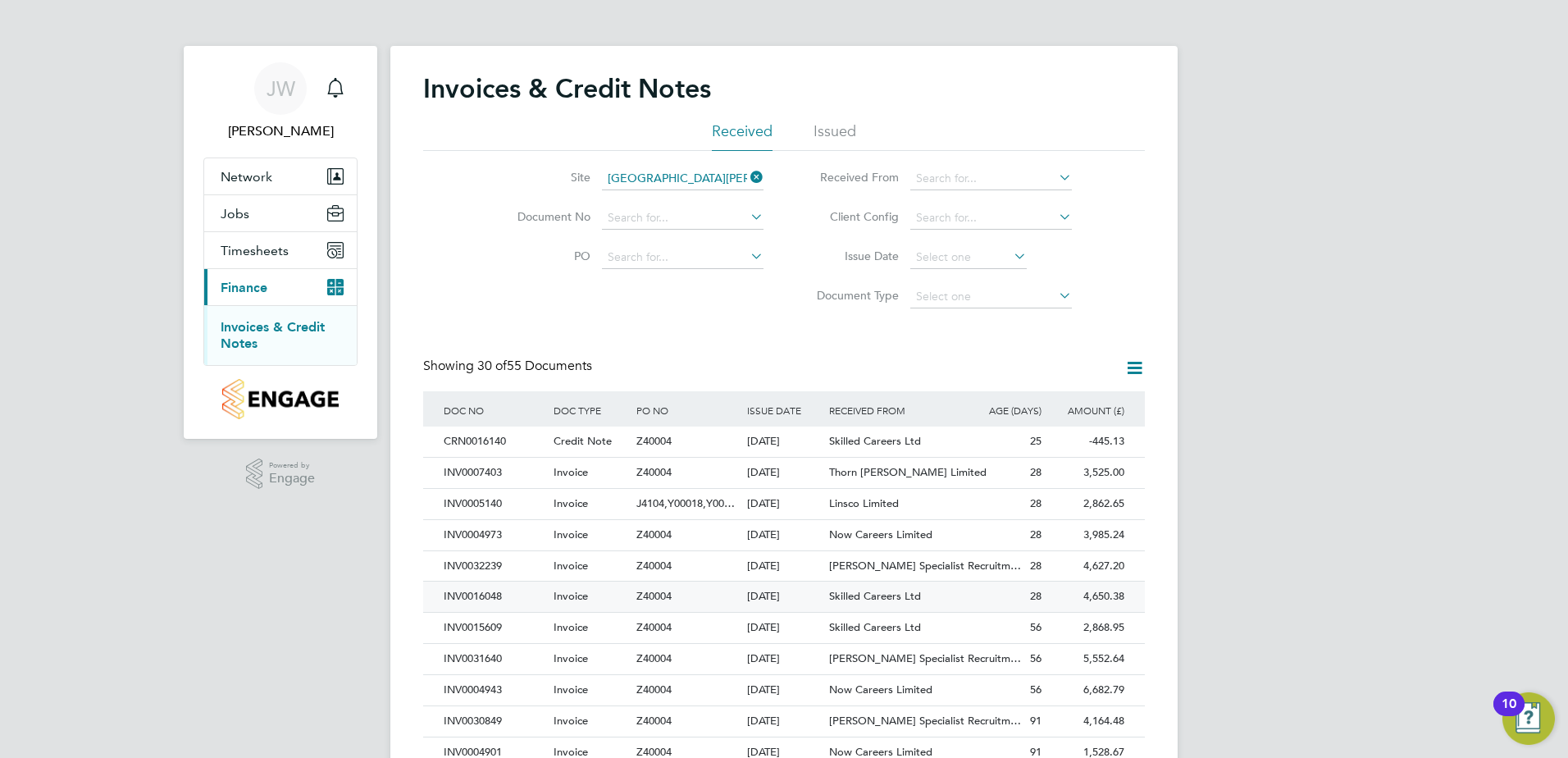
click at [956, 595] on div "Skilled Careers Ltd" at bounding box center [894, 597] width 138 height 30
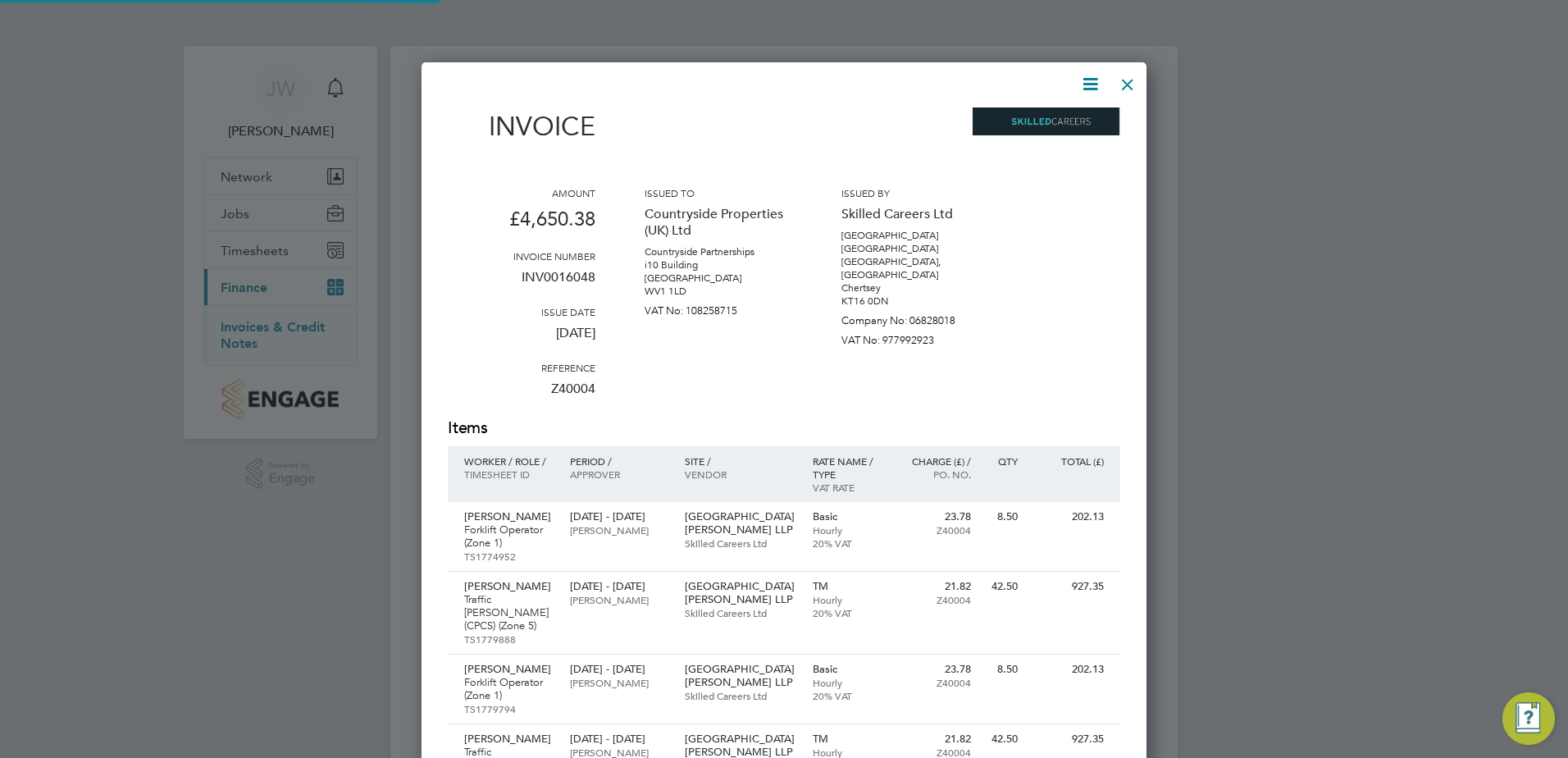
scroll to position [1270, 726]
click at [1089, 87] on icon at bounding box center [1090, 83] width 21 height 21
click at [1044, 123] on li "Download Invoice" at bounding box center [1041, 124] width 113 height 23
click at [1135, 82] on div at bounding box center [1127, 80] width 30 height 30
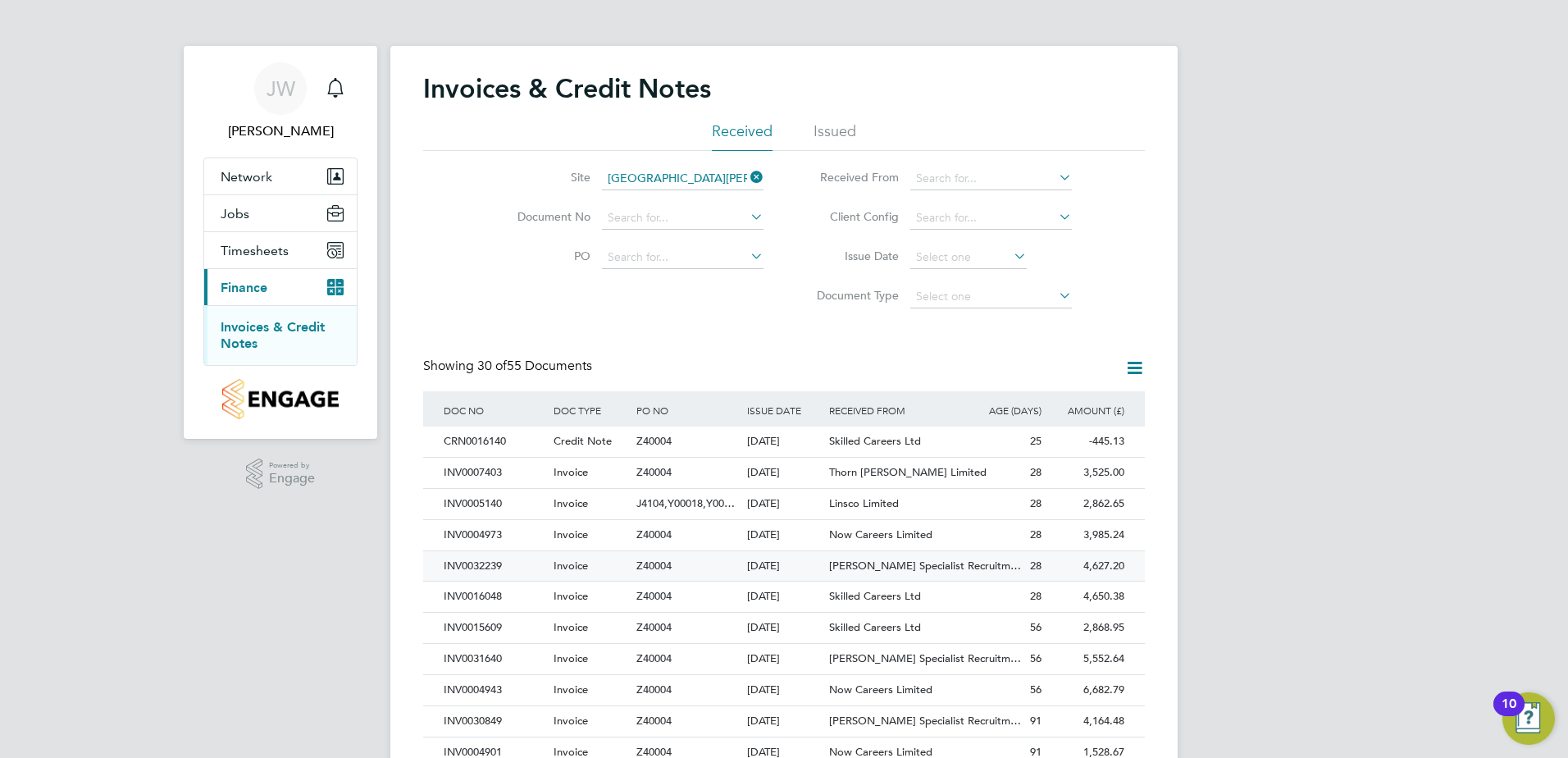
click at [821, 567] on div "[DATE]" at bounding box center [784, 567] width 83 height 30
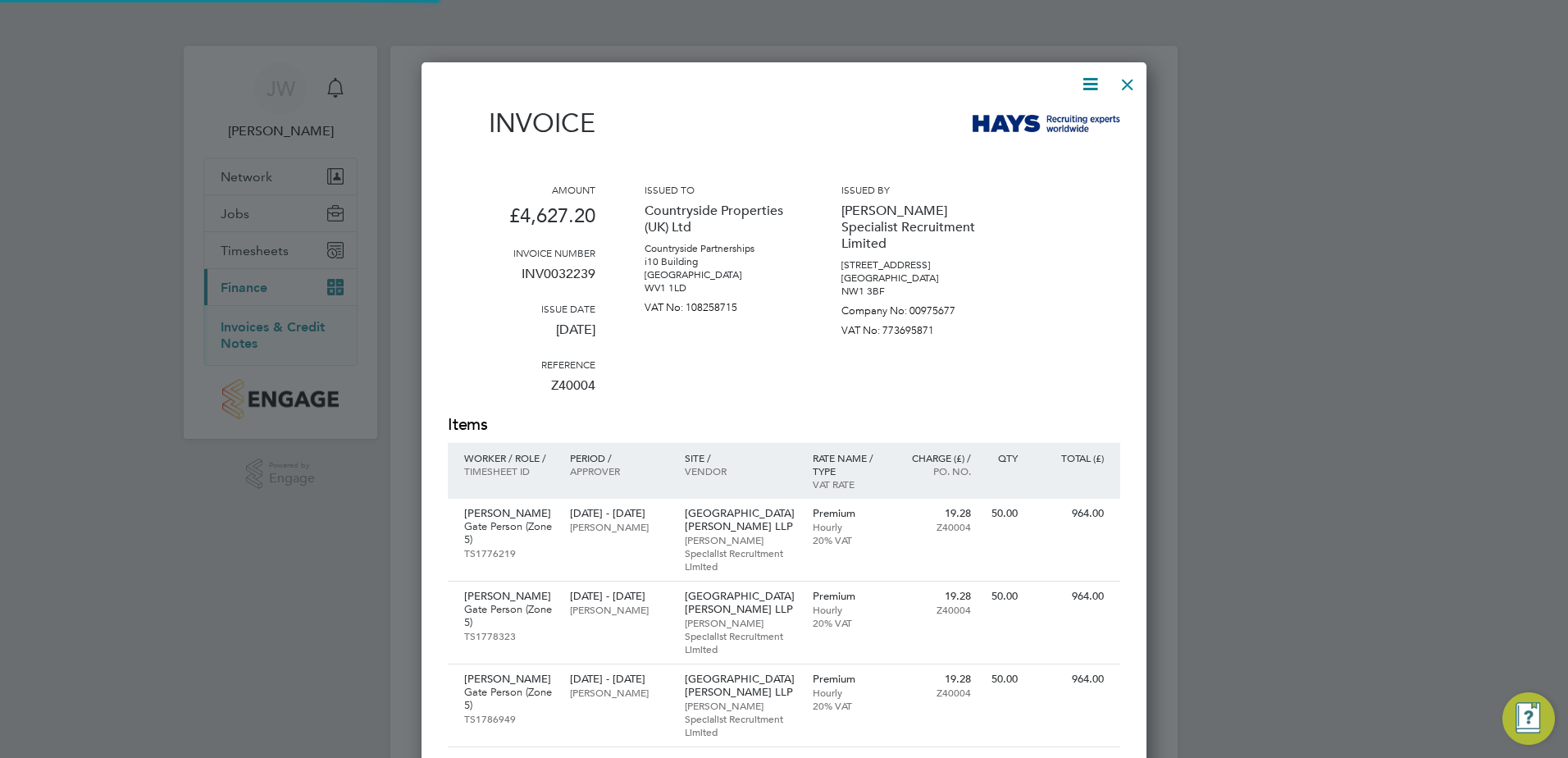
scroll to position [1058, 726]
click at [1083, 76] on icon at bounding box center [1090, 83] width 21 height 21
click at [1054, 115] on li "Download Invoice" at bounding box center [1041, 124] width 113 height 23
click at [1127, 82] on div at bounding box center [1127, 80] width 30 height 30
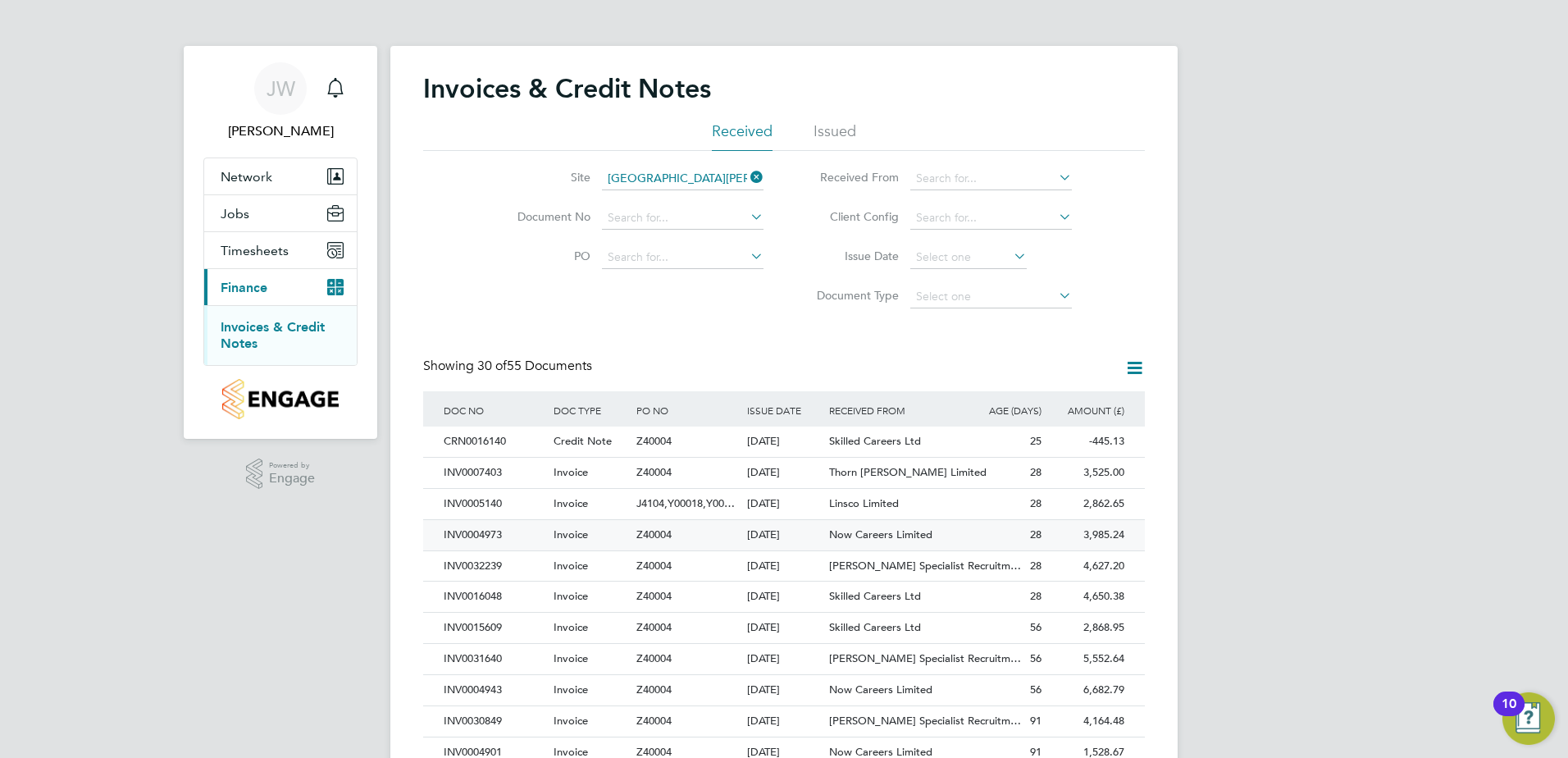
click at [877, 540] on span "Now Careers Limited" at bounding box center [880, 535] width 103 height 14
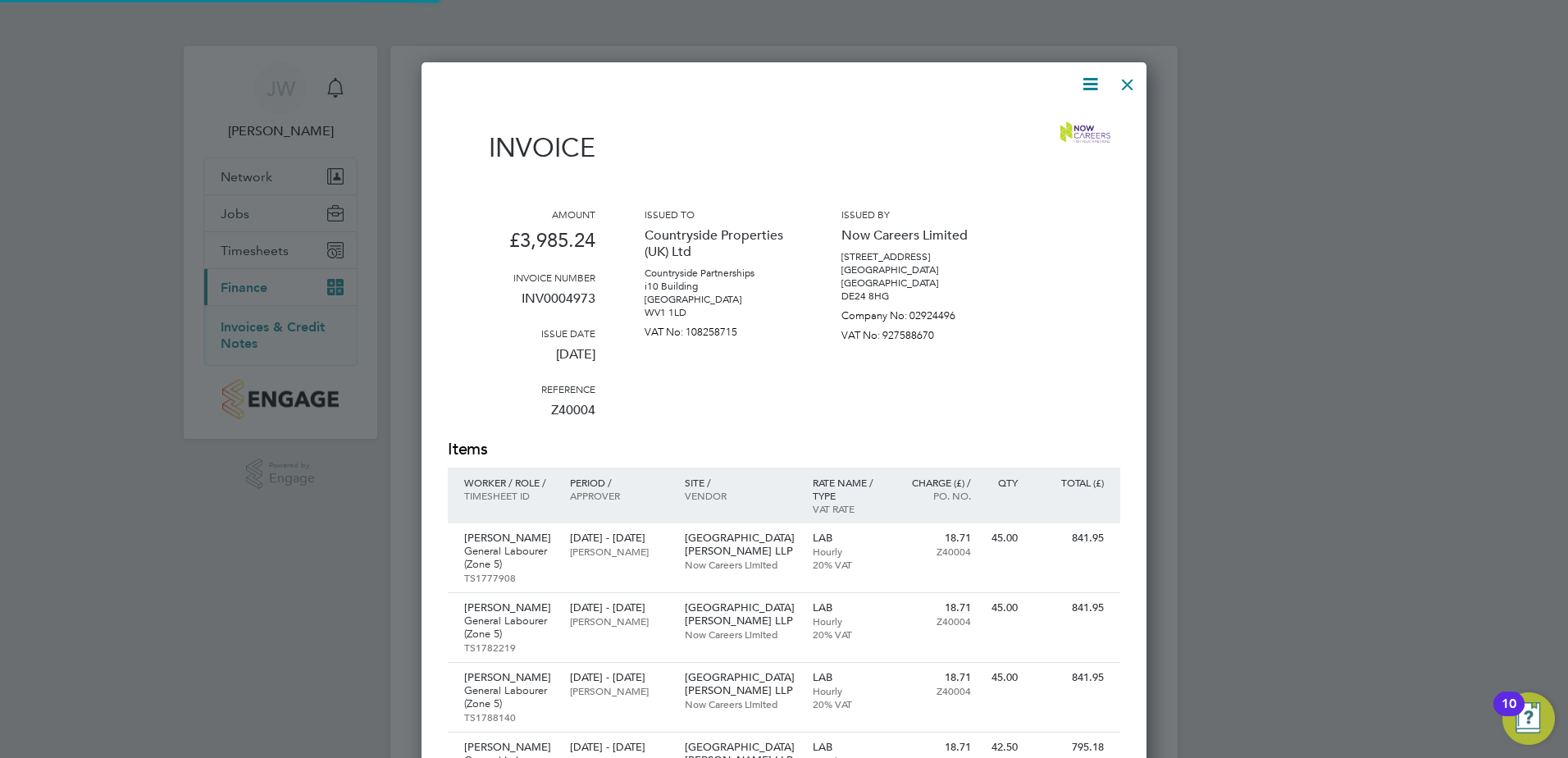
scroll to position [1082, 726]
click at [1089, 83] on icon at bounding box center [1090, 83] width 21 height 21
click at [1065, 112] on li "Download Invoice" at bounding box center [1041, 124] width 113 height 23
click at [1136, 82] on div at bounding box center [1127, 80] width 30 height 30
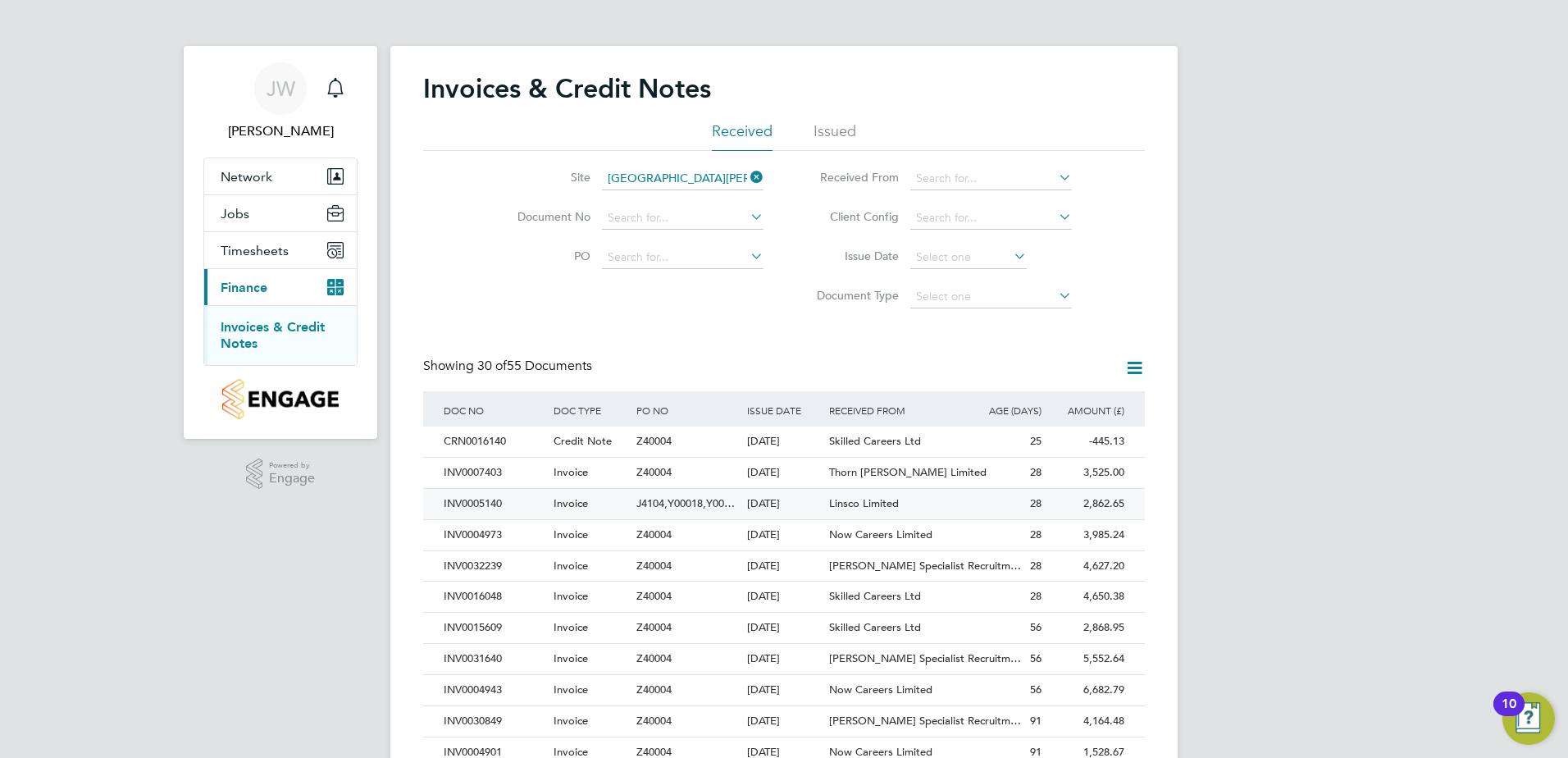
click at [887, 511] on div "Linsco Limited" at bounding box center [894, 504] width 138 height 30
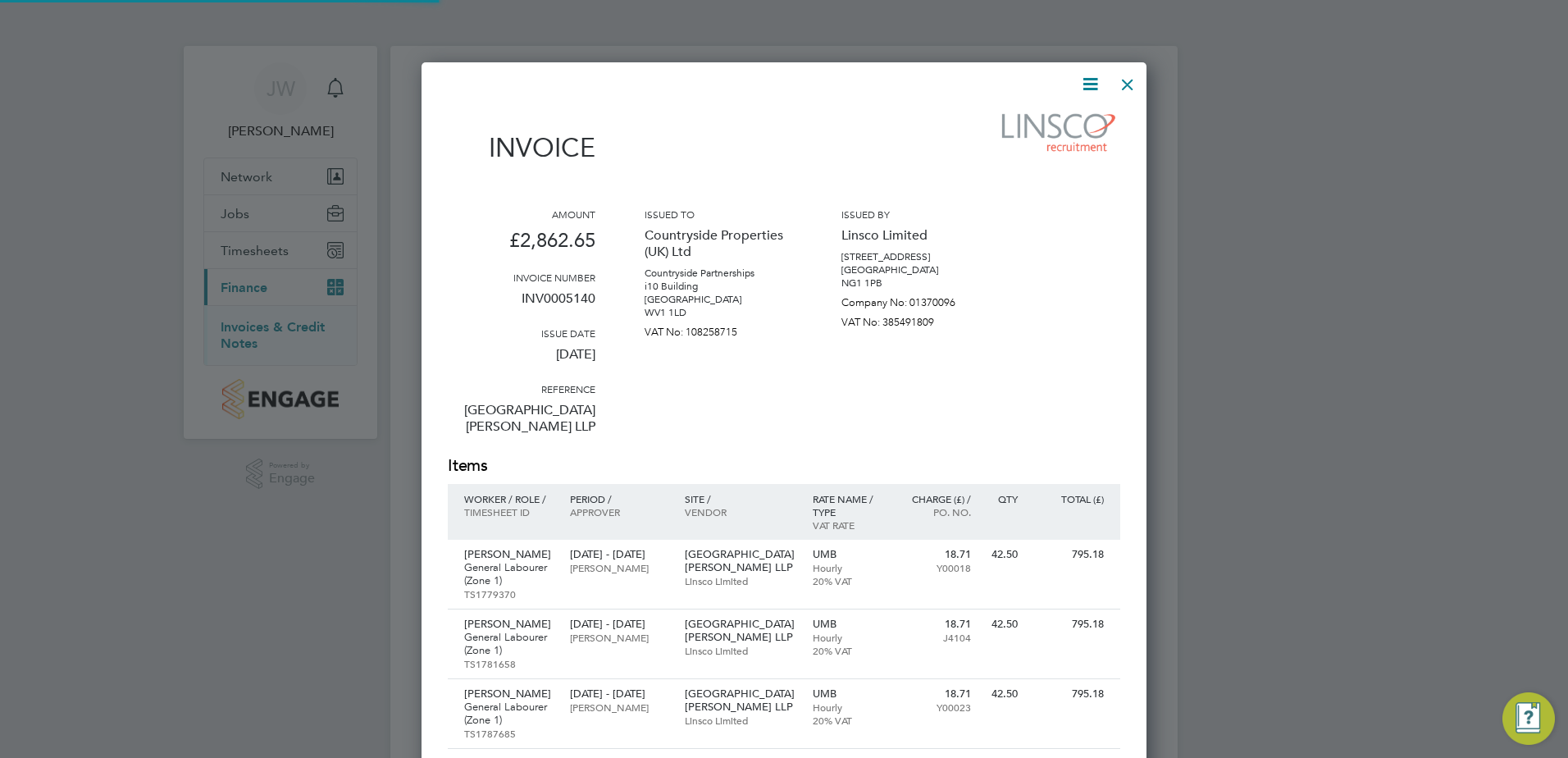
scroll to position [1012, 726]
click at [1083, 89] on icon at bounding box center [1090, 83] width 21 height 21
click at [1056, 116] on li "Download Invoice" at bounding box center [1041, 124] width 113 height 23
click at [1130, 88] on div at bounding box center [1127, 80] width 30 height 30
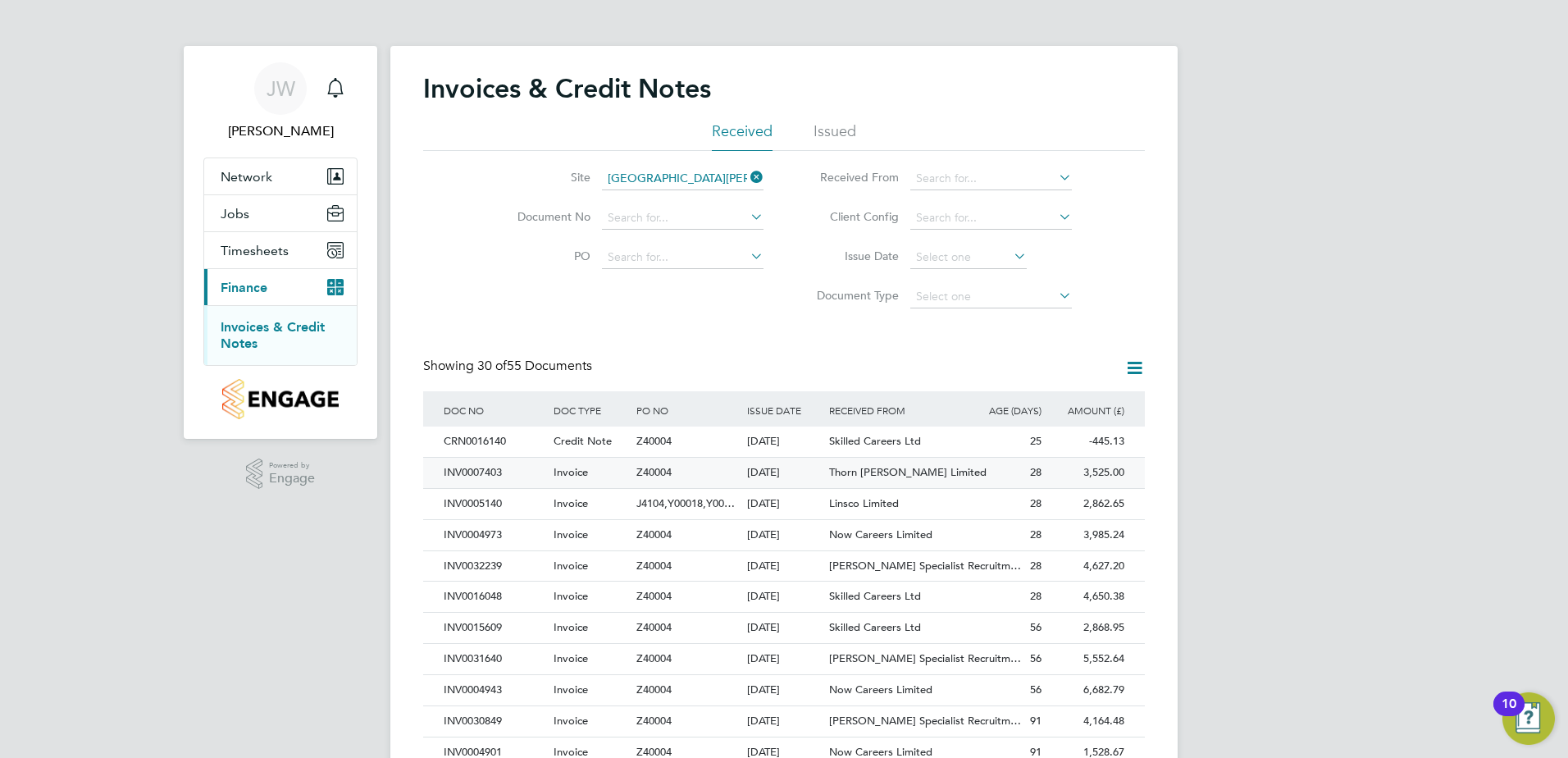
click at [882, 480] on div "Thorn [PERSON_NAME] Limited" at bounding box center [894, 473] width 138 height 30
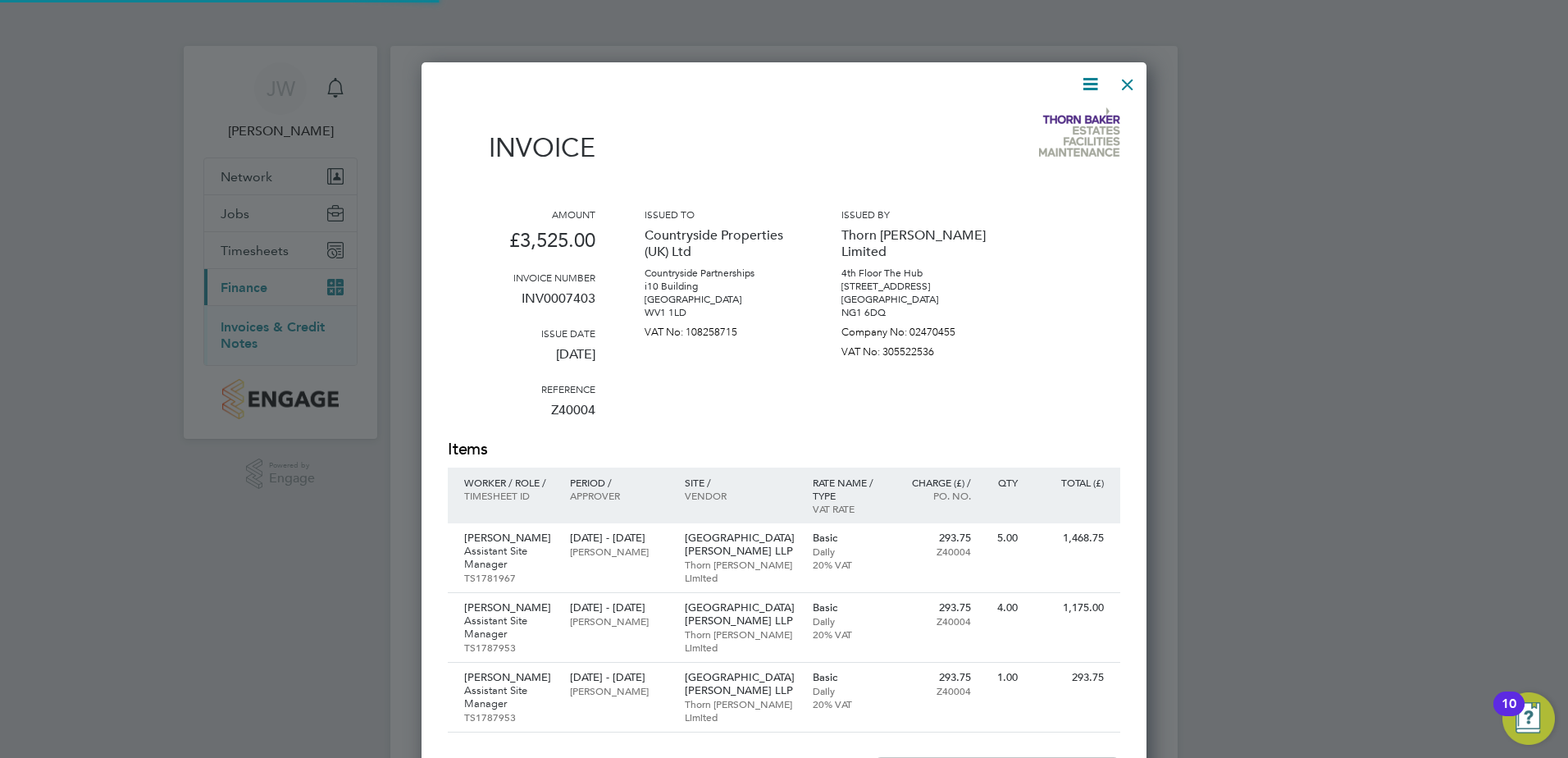
scroll to position [1012, 726]
click at [1089, 91] on icon at bounding box center [1090, 83] width 21 height 21
click at [1069, 110] on div "Download Invoice" at bounding box center [1041, 123] width 132 height 41
click at [1091, 85] on icon at bounding box center [1090, 83] width 21 height 21
click at [1037, 128] on li "Download Invoice" at bounding box center [1041, 124] width 113 height 23
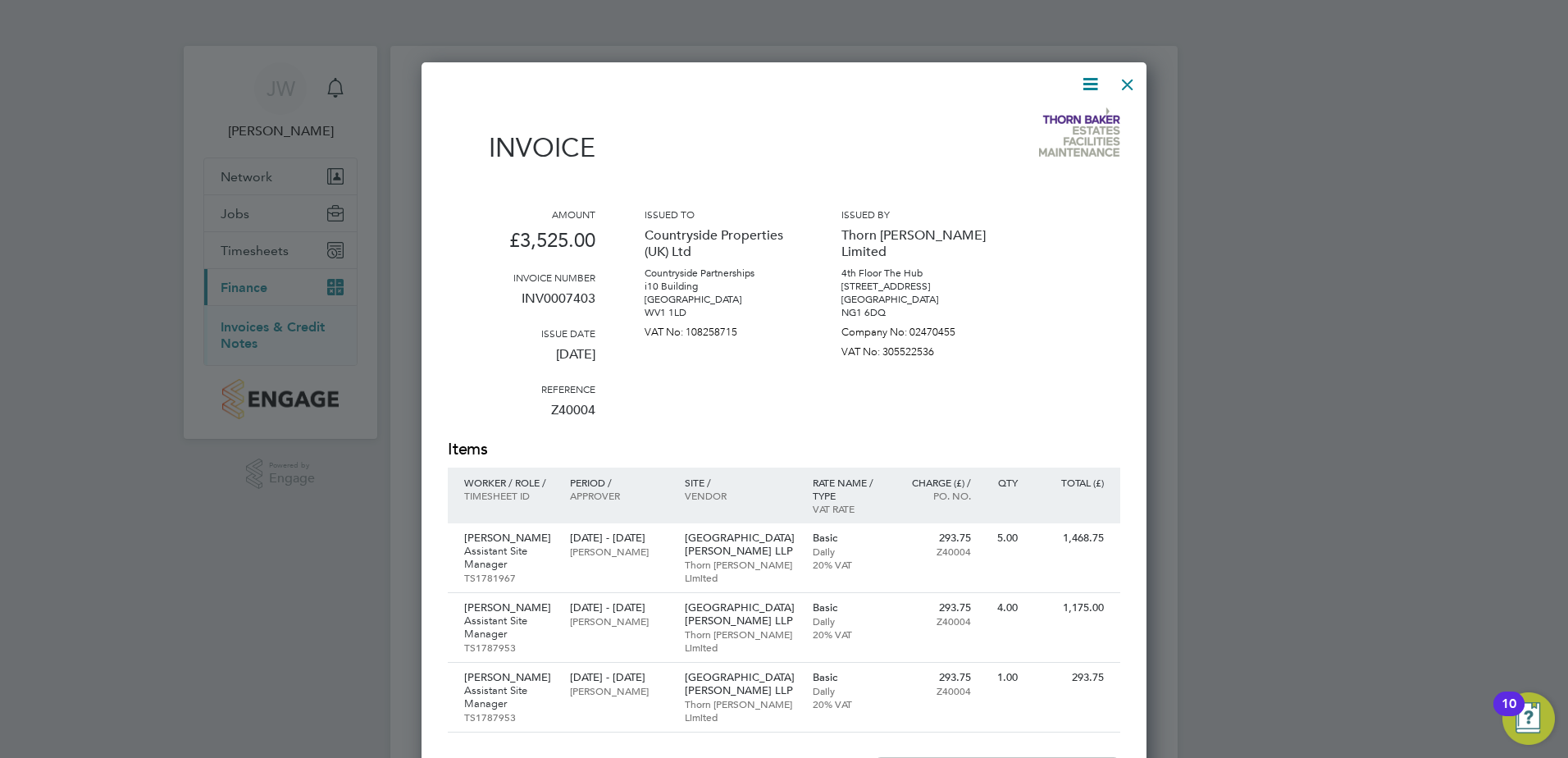
click at [1126, 90] on div at bounding box center [1127, 80] width 30 height 30
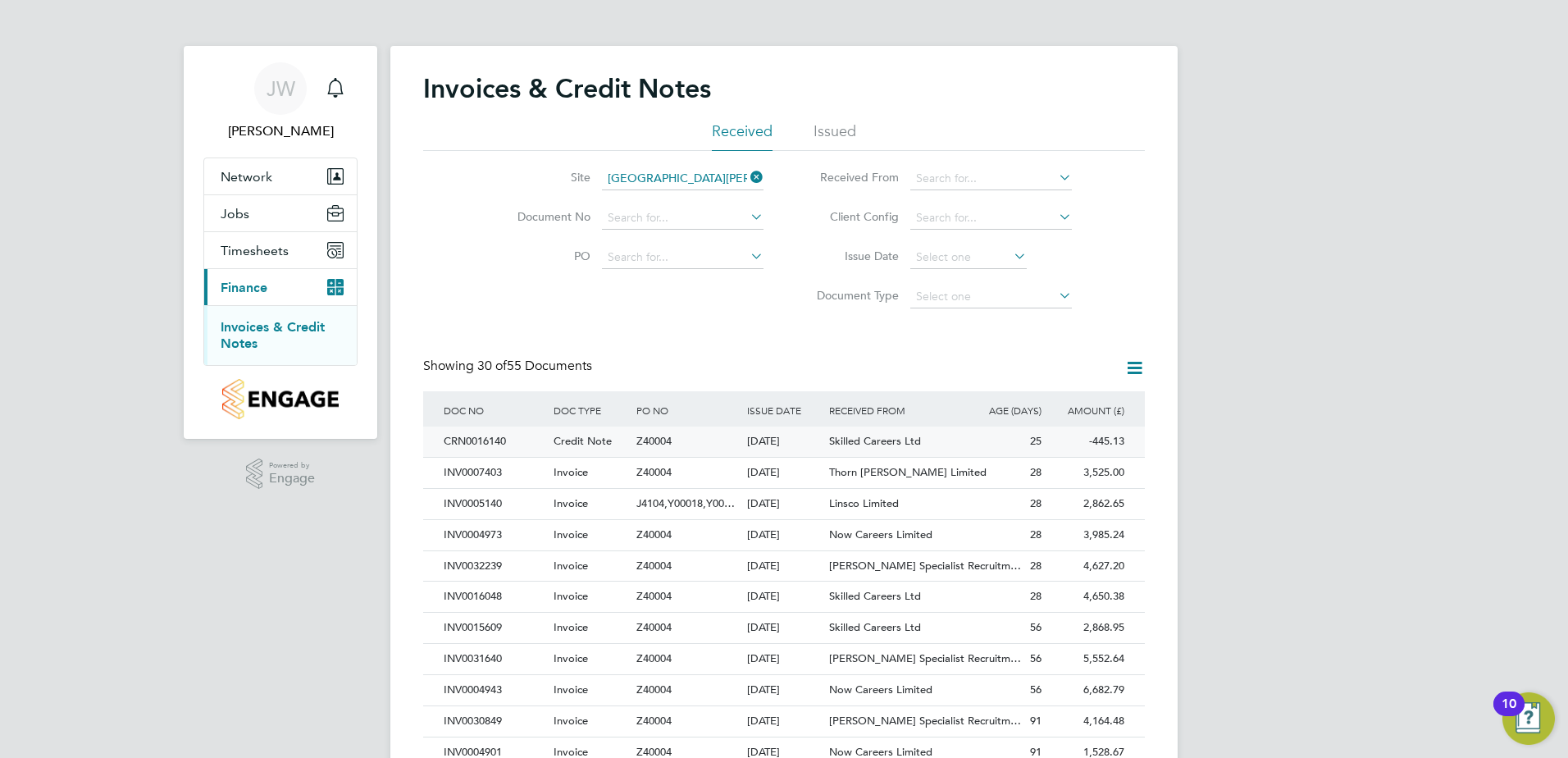
click at [891, 435] on span "Skilled Careers Ltd" at bounding box center [875, 442] width 92 height 14
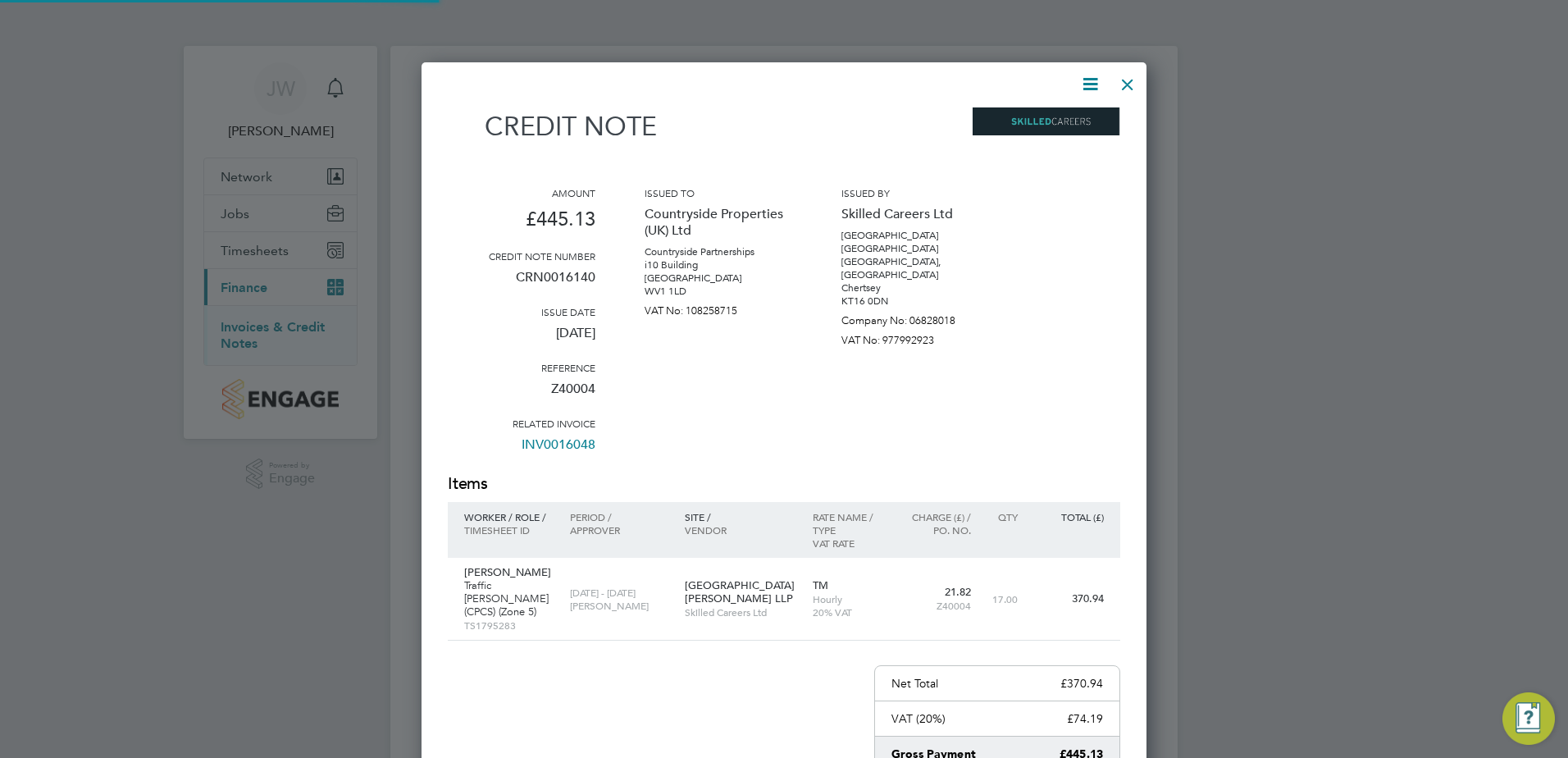
scroll to position [907, 726]
click at [1085, 87] on icon at bounding box center [1090, 83] width 21 height 21
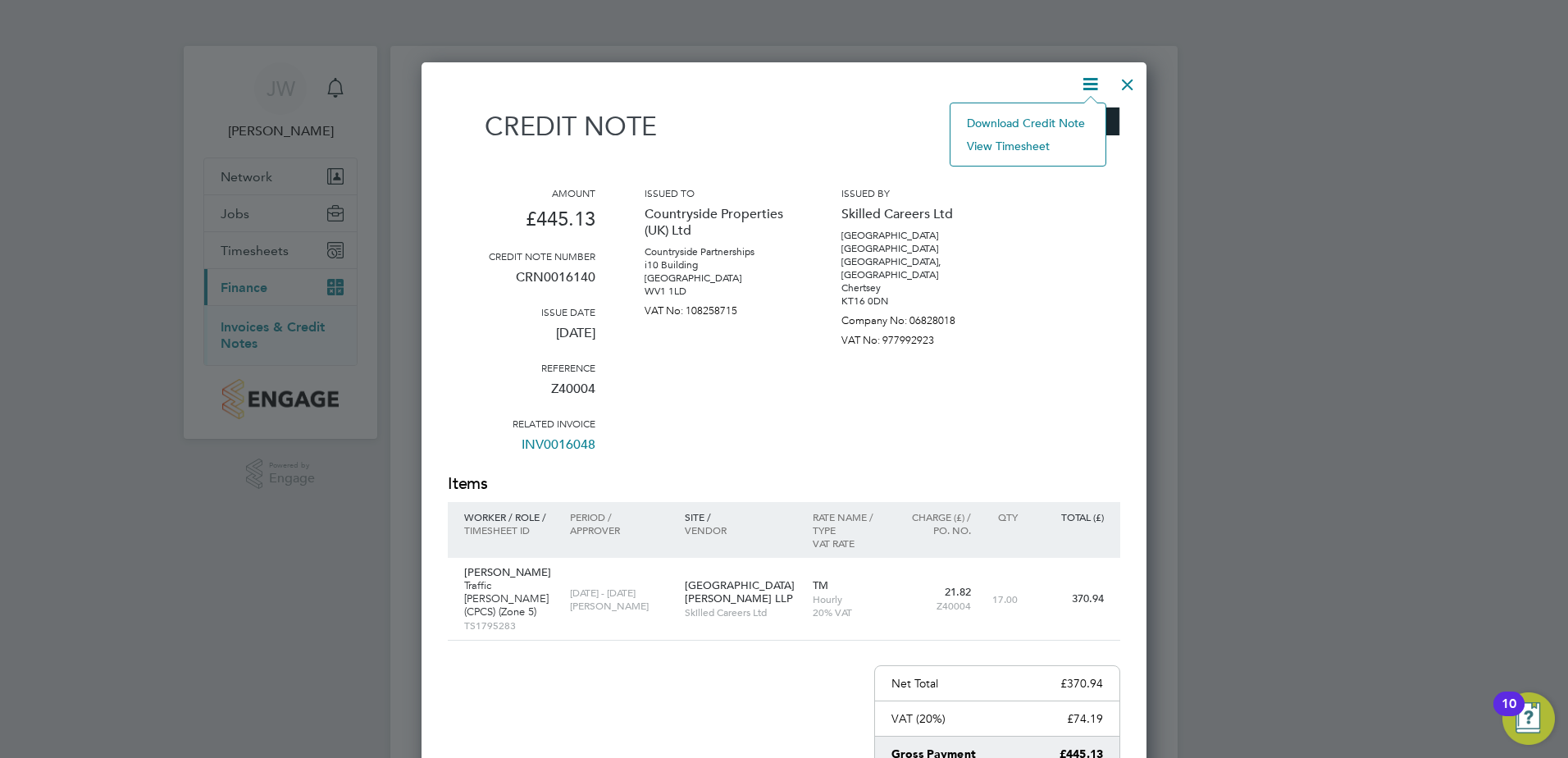
click at [1057, 116] on li "Download Credit Note" at bounding box center [1028, 124] width 139 height 23
click at [1126, 85] on div at bounding box center [1127, 80] width 30 height 30
